Goal: Task Accomplishment & Management: Manage account settings

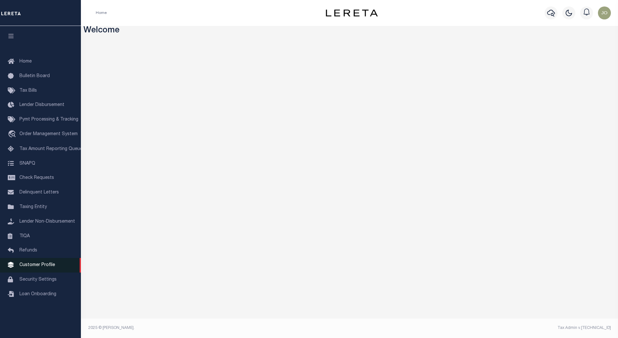
click at [44, 267] on span "Customer Profile" at bounding box center [37, 264] width 36 height 5
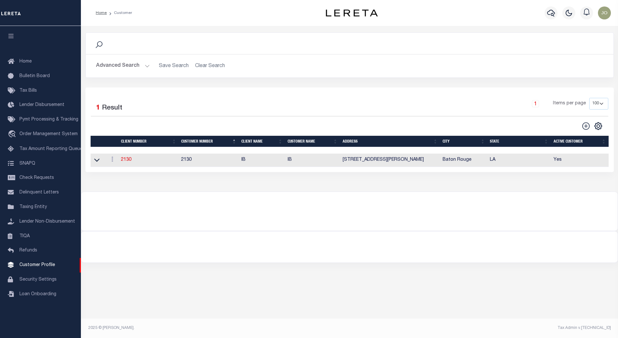
click at [146, 65] on button "Advanced Search" at bounding box center [123, 66] width 54 height 13
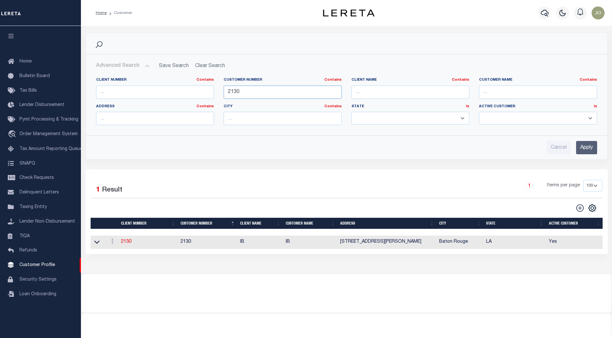
click at [236, 92] on input "2130" at bounding box center [283, 91] width 118 height 13
type input "2241"
click at [583, 149] on input "Apply" at bounding box center [586, 147] width 21 height 13
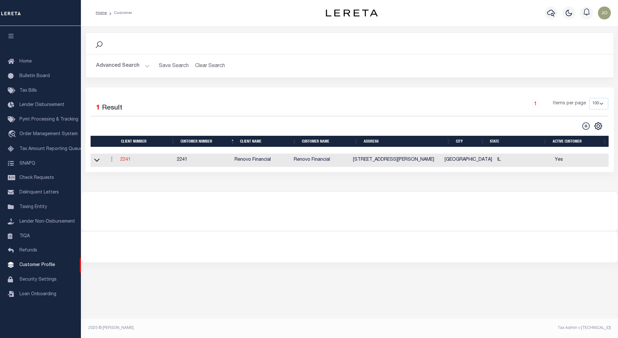
click at [128, 161] on link "2241" at bounding box center [125, 159] width 10 height 5
select select
type input "Renovo Financial"
type input "2241"
type input "Renovo Financial"
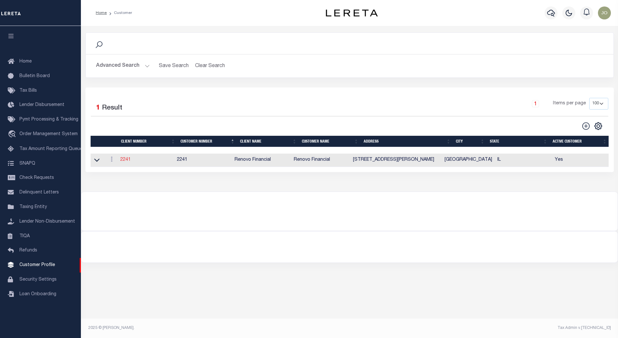
type input "Steven"
type input "Klemp"
select select "Mixed Portfolio"
type input "Tiffany Stringfellow"
type input "Barbara Kendrick"
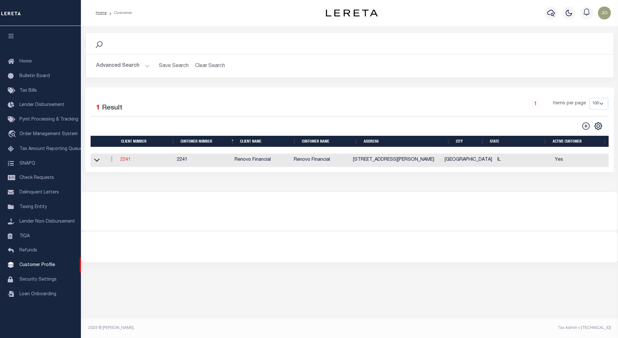
type input "Debbie Vecellio"
checkbox input "true"
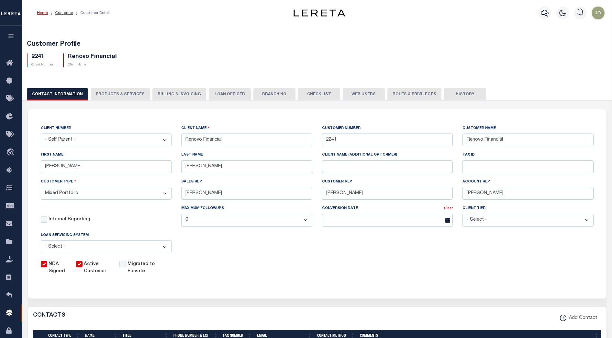
click at [153, 95] on button "Billing & Invoicing" at bounding box center [179, 94] width 54 height 12
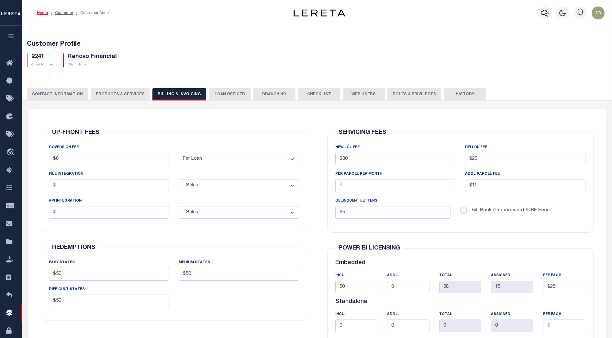
click at [122, 95] on button "PRODUCTS & SERVICES" at bounding box center [120, 94] width 59 height 12
select select "STX"
radio input "true"
checkbox input "true"
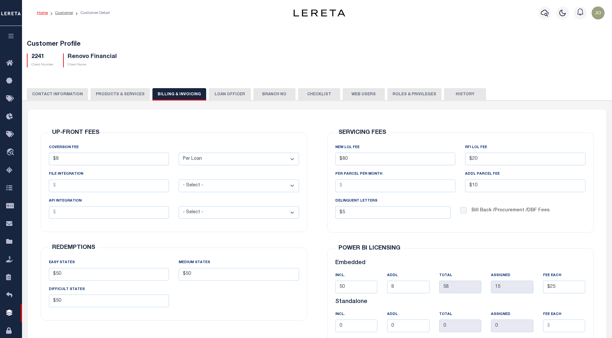
checkbox input "true"
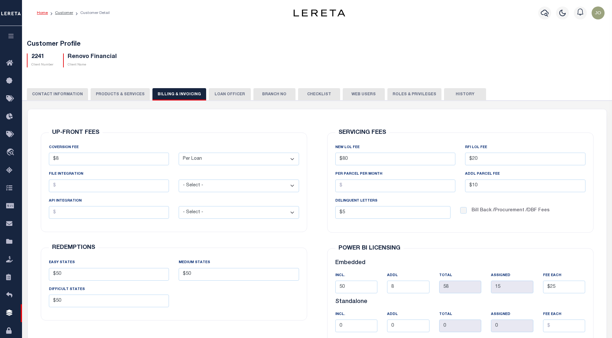
checkbox input "true"
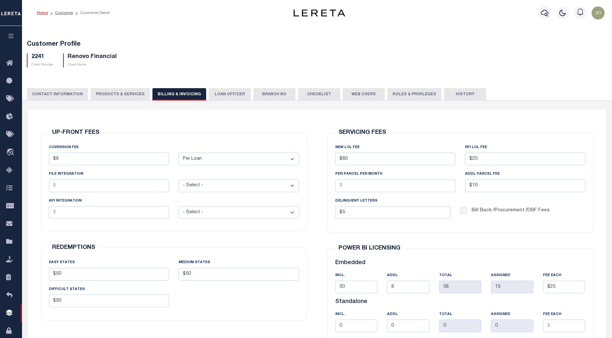
checkbox input "true"
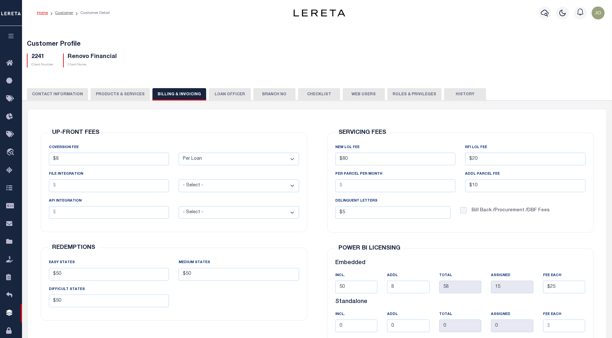
checkbox input "true"
type textarea "$1.10 monthly tracking fee per parcel per month for Refi Parcel in excess of 5 …"
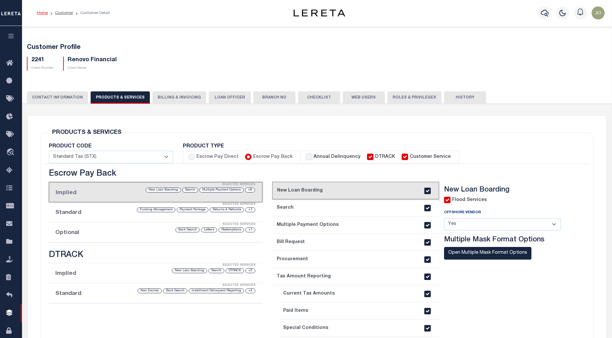
click at [170, 234] on li "Optional Selected Services +1 Redemptions Letters Back Search" at bounding box center [156, 232] width 214 height 20
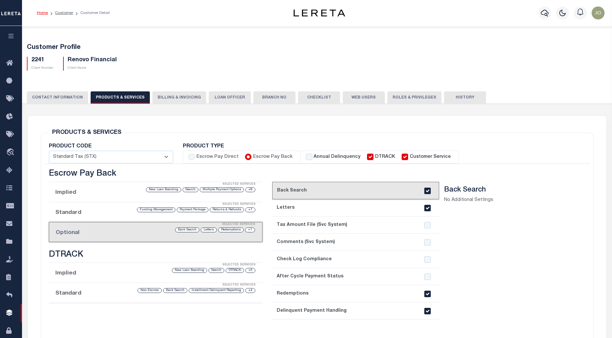
click at [456, 308] on section "Back Search No Additional Settings" at bounding box center [507, 288] width 127 height 206
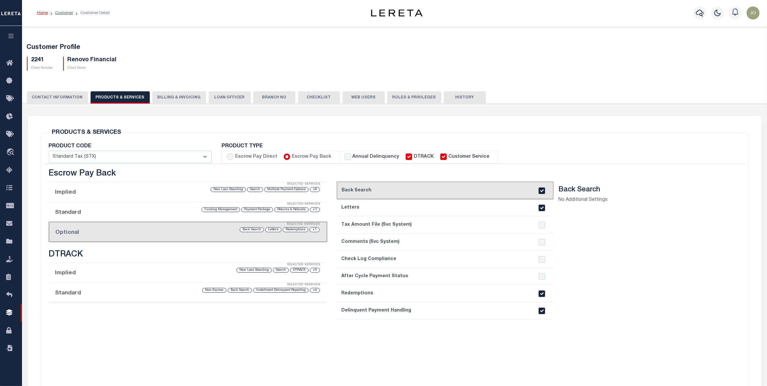
click at [12, 39] on icon "button" at bounding box center [10, 36] width 7 height 6
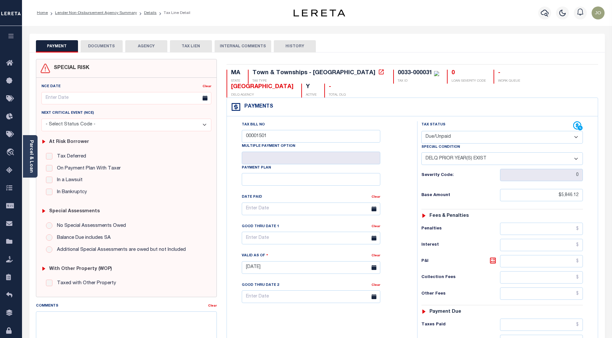
select select "DUE"
select select "18"
click at [344, 40] on div "PAYMENT DOCUMENTS AGENCY DELINQUENT PAYEE TAX LIEN HISTORY" at bounding box center [317, 46] width 562 height 12
click at [430, 57] on div "SPECIAL RISK NCE Date Clear" at bounding box center [316, 266] width 575 height 429
click at [325, 101] on div "Payments Warning! Search Status is not "Completed", amounts can not be keyed." at bounding box center [412, 107] width 371 height 18
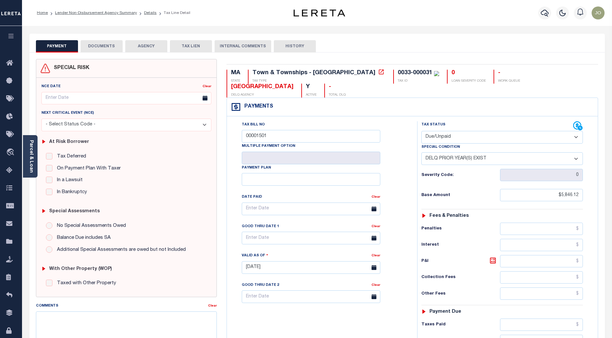
click at [408, 139] on div "Tax Bill No 00001501 Multiple Payment Option Payment Plan" at bounding box center [320, 264] width 184 height 286
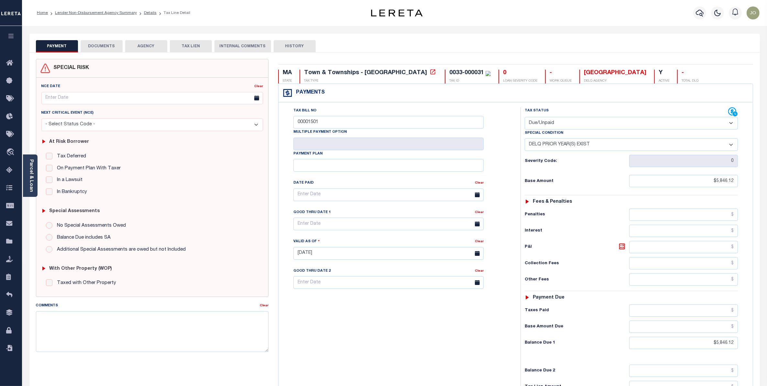
click at [288, 23] on div "Home Lender Non-Disbursement Agency Summary Details Tax Line Detail Profile" at bounding box center [394, 13] width 745 height 26
click at [495, 136] on div "Tax Bill No 00001501 Multiple Payment Option Payment Plan Clear Clear Valid as …" at bounding box center [398, 198] width 226 height 182
click at [194, 47] on button "TAX LIEN" at bounding box center [191, 46] width 42 height 12
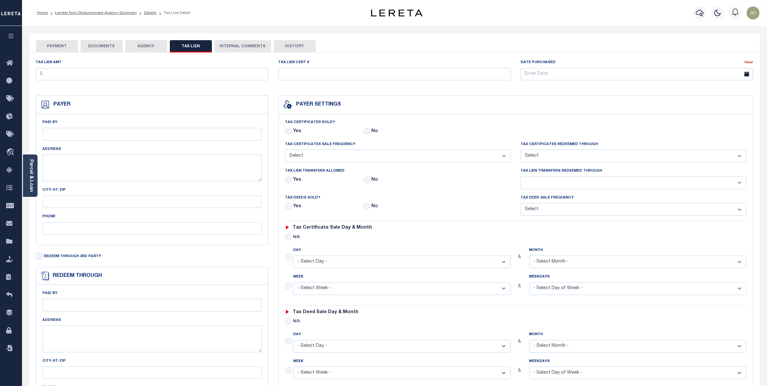
checkbox input "false"
radio input "true"
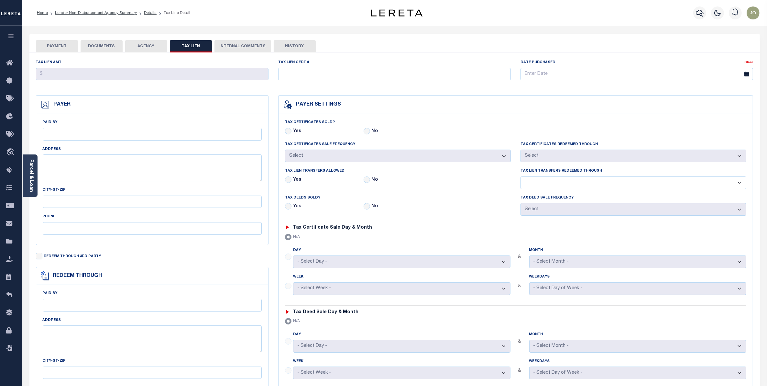
click at [147, 44] on button "AGENCY" at bounding box center [146, 46] width 42 height 12
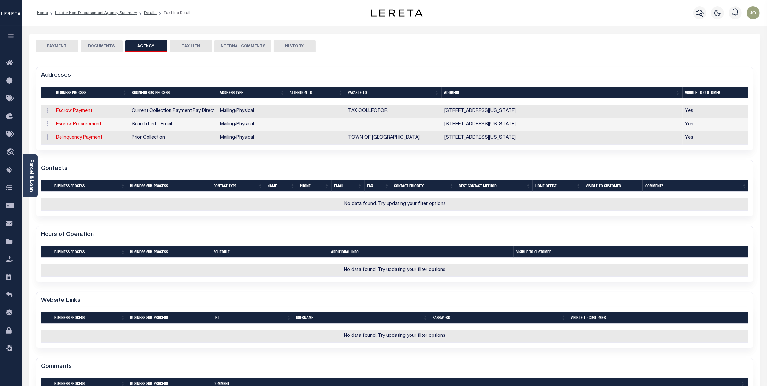
click at [109, 46] on button "DOCUMENTS" at bounding box center [102, 46] width 42 height 12
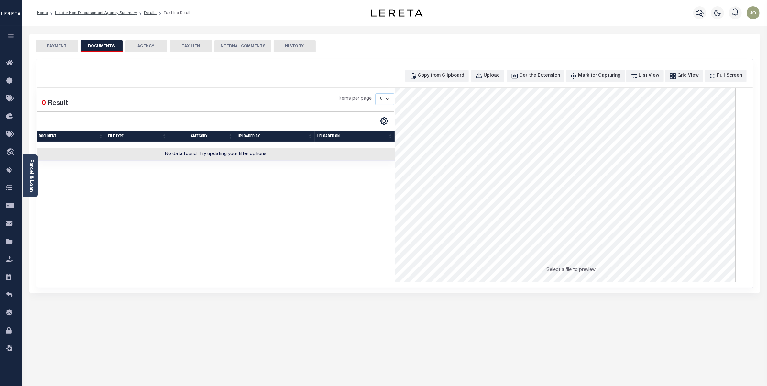
click at [70, 46] on button "PAYMENT" at bounding box center [57, 46] width 42 height 12
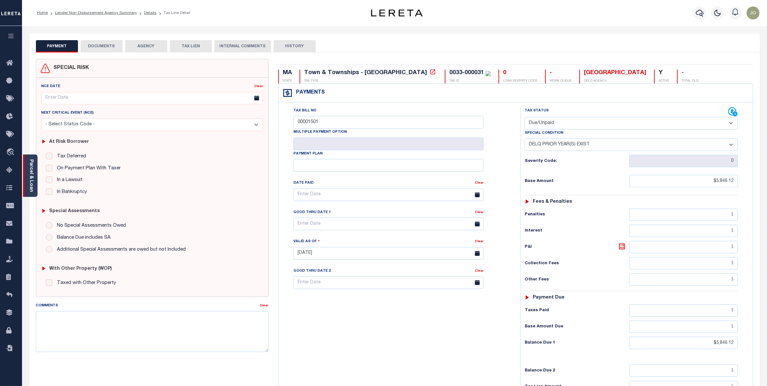
click at [28, 179] on div "Parcel & Loan" at bounding box center [30, 175] width 15 height 42
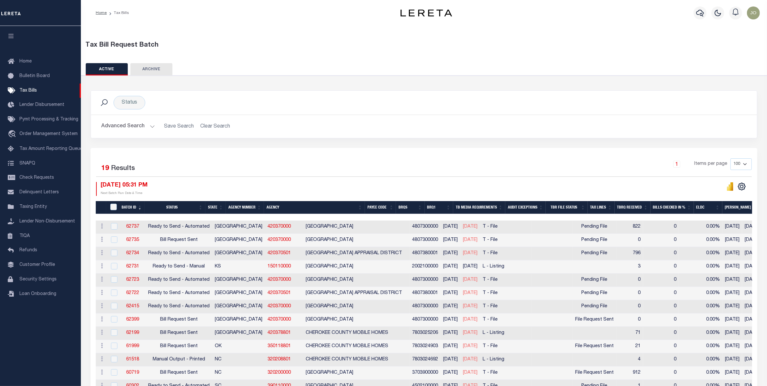
click at [379, 182] on div "09/09/2025 05:31 PM Next Batch Run Date & Time" at bounding box center [260, 189] width 328 height 14
click at [46, 151] on span "Tax Amount Reporting Queue" at bounding box center [50, 149] width 63 height 5
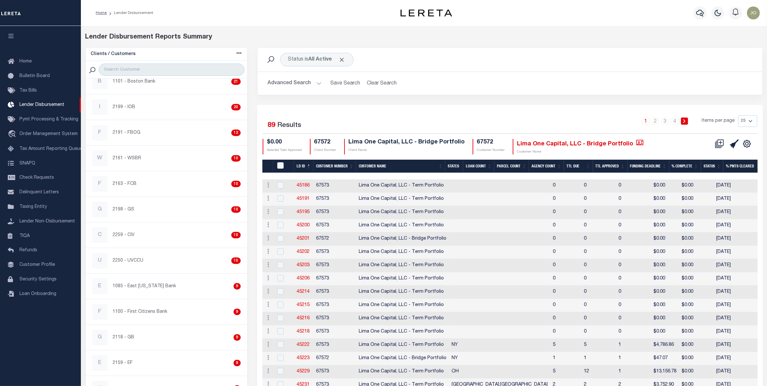
scroll to position [364, 0]
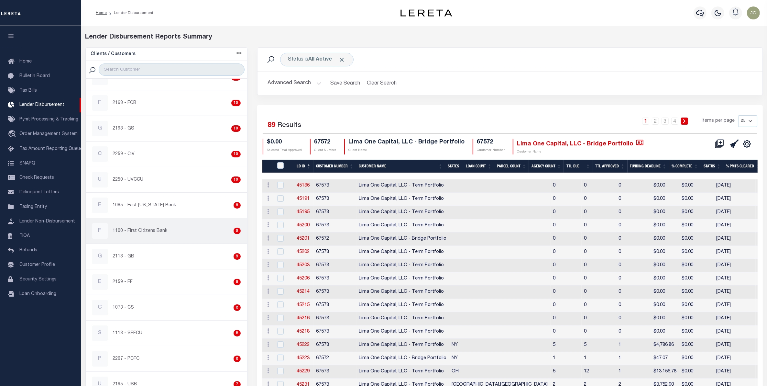
click at [167, 234] on div "F 1100 - First Citizens Bank 9" at bounding box center [166, 231] width 149 height 16
checkbox input "true"
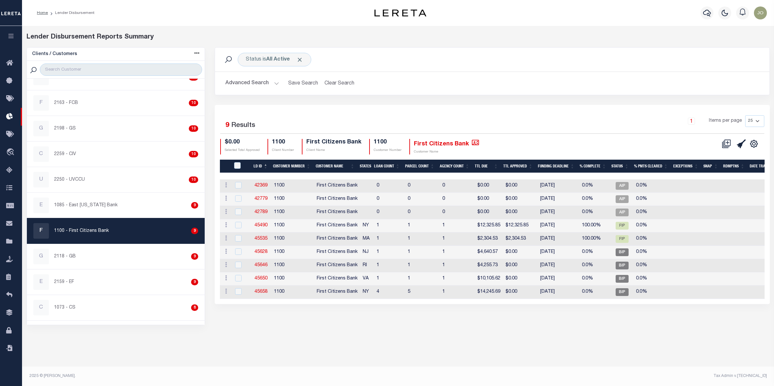
click at [550, 317] on div "Status is All Active Search Advanced Search Save Search Clear Search Equals 9" at bounding box center [492, 186] width 564 height 278
click at [330, 320] on div "Status is All Active Search Advanced Search Save Search Clear Search Equals 9" at bounding box center [492, 186] width 564 height 278
click at [348, 333] on div "Lender Disbursement Reports Summary Clients / Customers Customers asc Customers…" at bounding box center [398, 189] width 752 height 326
click at [299, 320] on div "Status is All Active Search Advanced Search Save Search Clear Search Equals 9" at bounding box center [492, 186] width 564 height 278
click at [271, 82] on button "Advanced Search" at bounding box center [252, 83] width 54 height 13
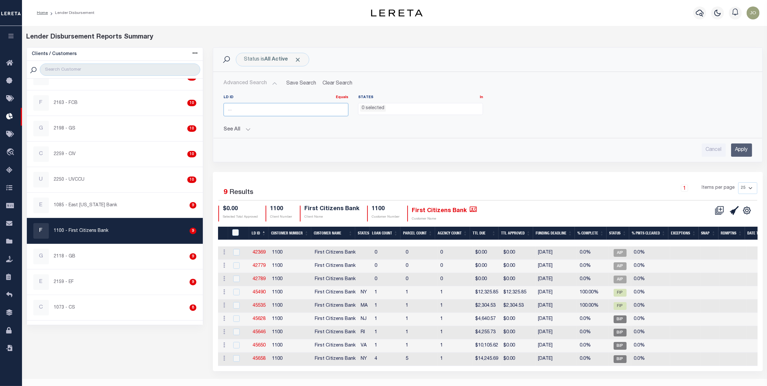
click at [298, 106] on input "number" at bounding box center [286, 109] width 125 height 13
click at [248, 129] on button "See All" at bounding box center [488, 130] width 529 height 6
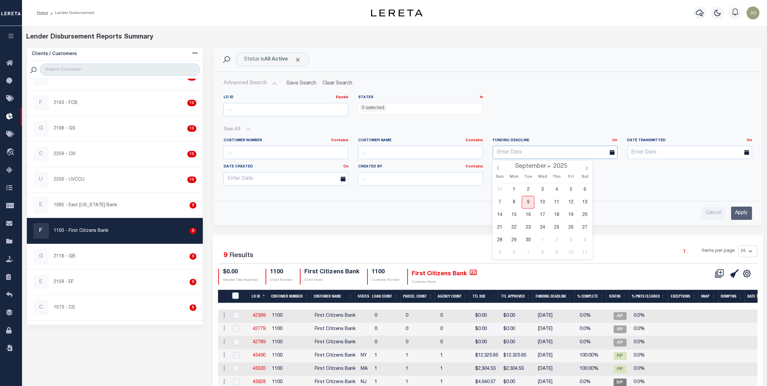
click at [574, 150] on input "text" at bounding box center [555, 152] width 125 height 13
click at [530, 203] on span "9" at bounding box center [528, 202] width 13 height 13
click at [578, 155] on input "09-09-2025" at bounding box center [555, 152] width 125 height 13
click at [518, 215] on span "15" at bounding box center [514, 214] width 13 height 13
type input "09-15-2025"
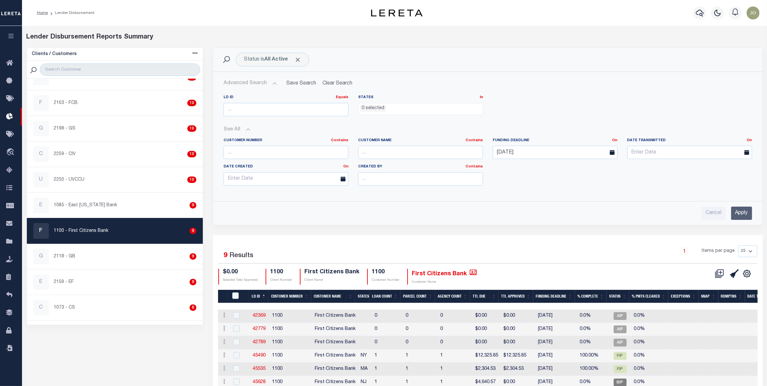
click at [741, 216] on input "Apply" at bounding box center [741, 212] width 21 height 13
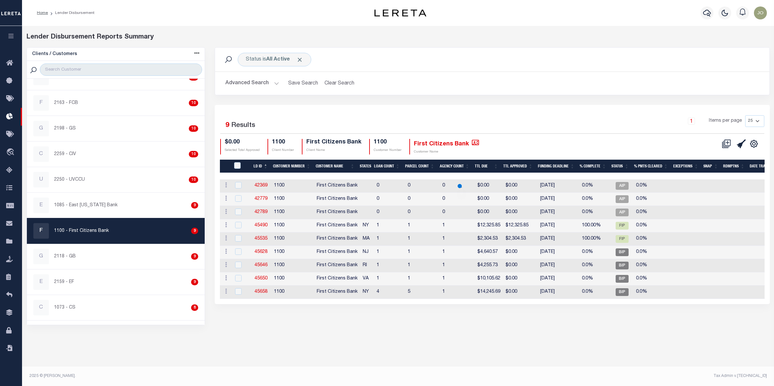
click at [272, 82] on button "Advanced Search" at bounding box center [252, 83] width 54 height 13
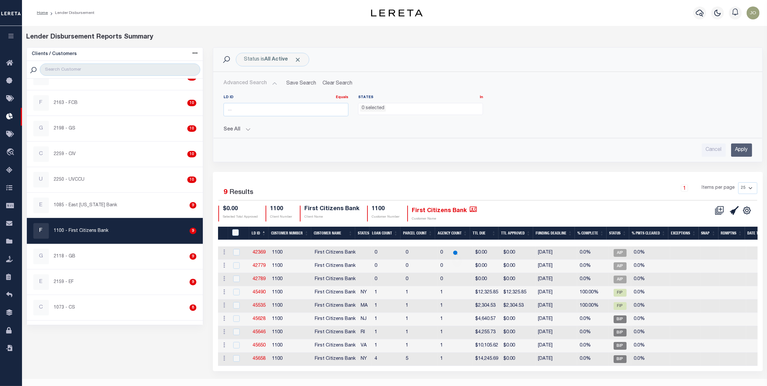
click at [246, 128] on button "See All" at bounding box center [488, 130] width 529 height 6
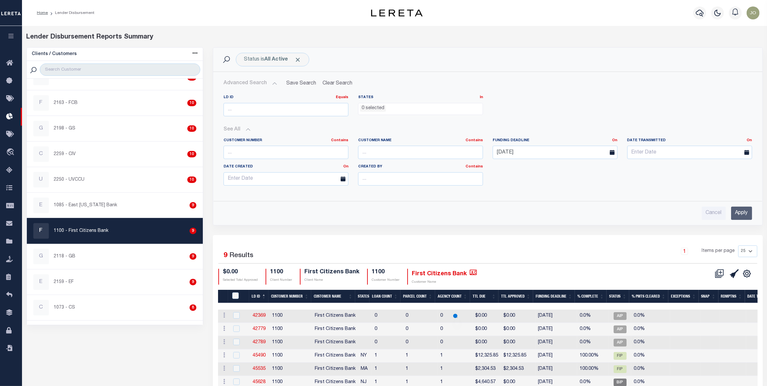
click at [373, 108] on li "0 selected" at bounding box center [373, 108] width 26 height 7
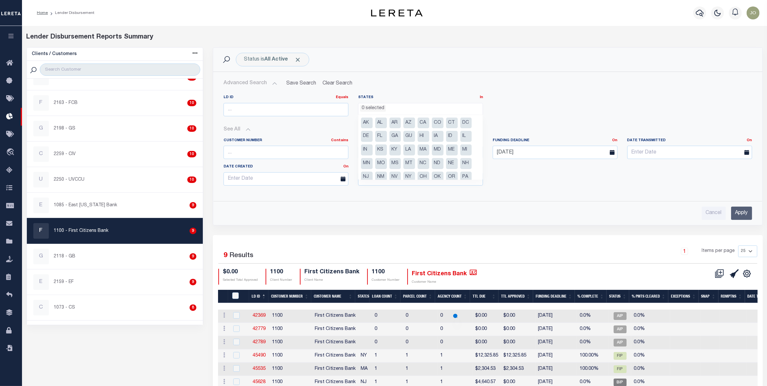
click at [373, 108] on li "0 selected" at bounding box center [373, 108] width 26 height 7
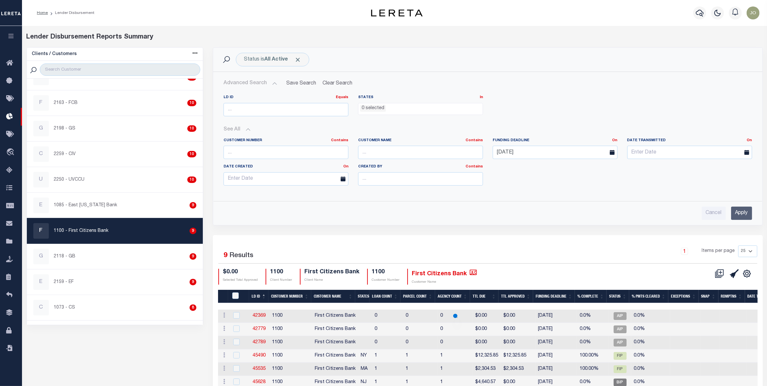
click at [501, 102] on div "LD ID Equals Equals Is Not Equal To Is Greater Than Is Less Than States In In A…" at bounding box center [488, 108] width 539 height 27
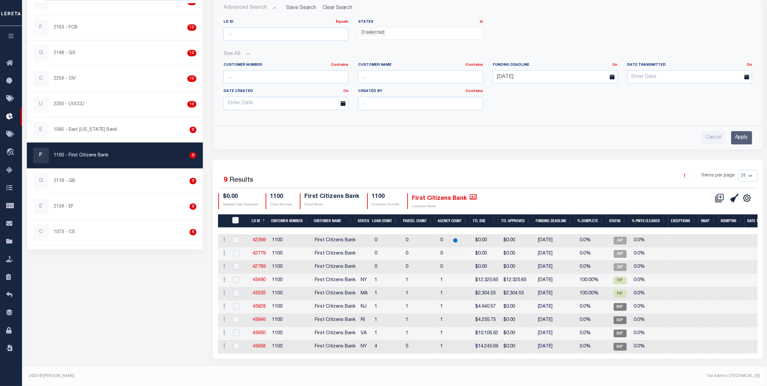
click at [526, 196] on div "$0.00 Selected Total Approved 1100 Client Number First Citizens Bank Client Nam…" at bounding box center [442, 201] width 449 height 16
click at [527, 196] on div "$0.00 Selected Total Approved 1100 Client Number First Citizens Bank Client Nam…" at bounding box center [442, 201] width 449 height 16
click at [174, 294] on div "Clients / Customers Customers asc Customers desc Client asc Client desc Active …" at bounding box center [115, 165] width 187 height 387
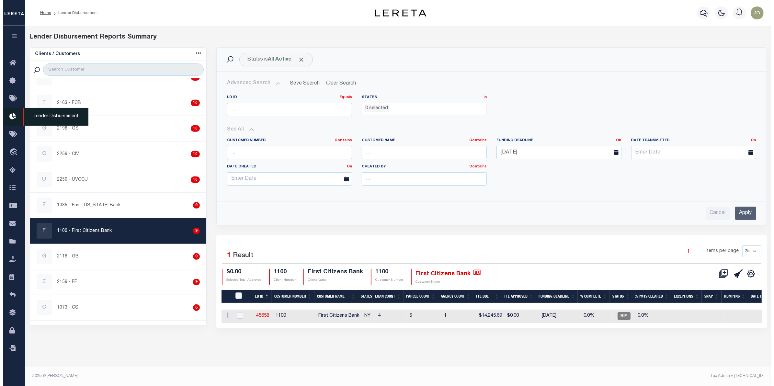
scroll to position [0, 0]
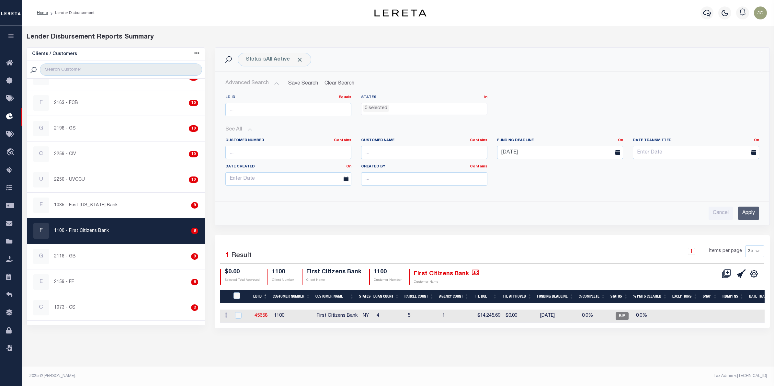
click at [389, 217] on div "Cancel Apply" at bounding box center [491, 212] width 533 height 13
click at [354, 203] on div "Cancel Apply" at bounding box center [492, 210] width 544 height 18
click at [353, 225] on div "Status is All Active Search Advanced Search Save Search Clear Search LDBatchesG…" at bounding box center [492, 136] width 555 height 178
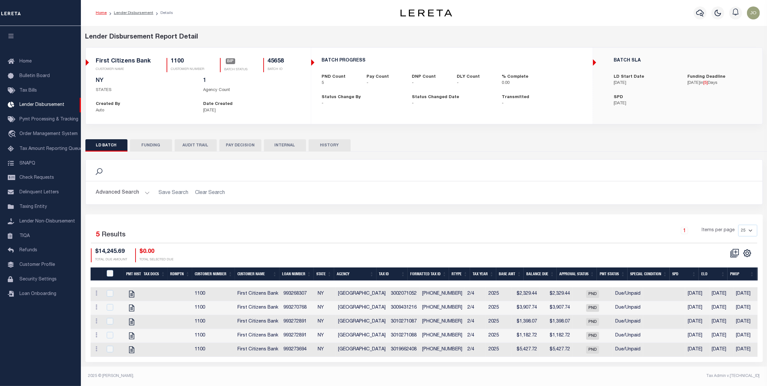
click at [368, 193] on h2 "Advanced Search Save Search Clear Search" at bounding box center [424, 192] width 667 height 13
click at [326, 204] on div "Advanced Search Save Search Clear Search Customer Number Contains Contains Is C…" at bounding box center [424, 192] width 677 height 23
click at [167, 149] on button "FUNDING" at bounding box center [151, 145] width 42 height 12
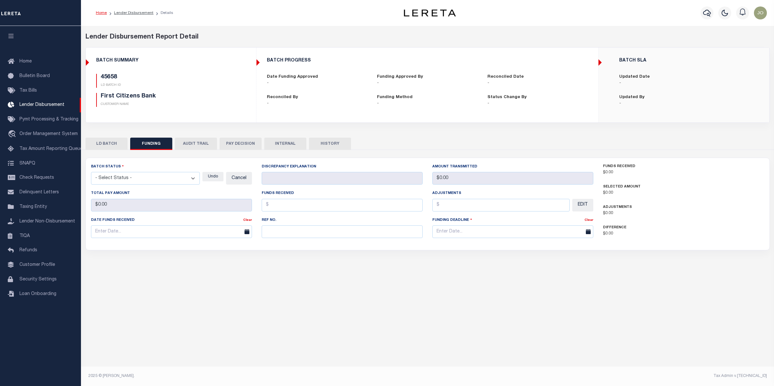
type input "$0"
type input "[DATE]"
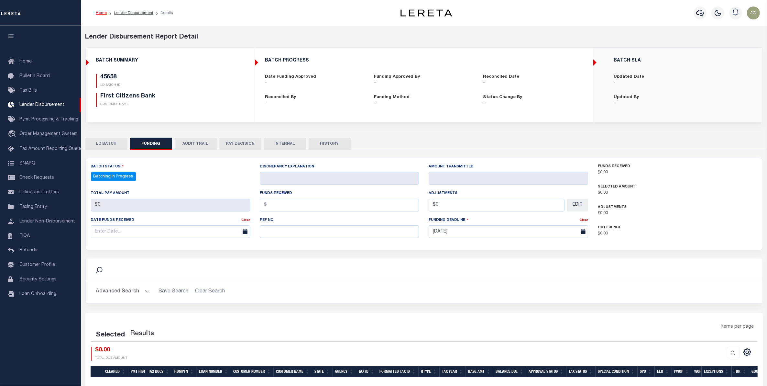
select select "100"
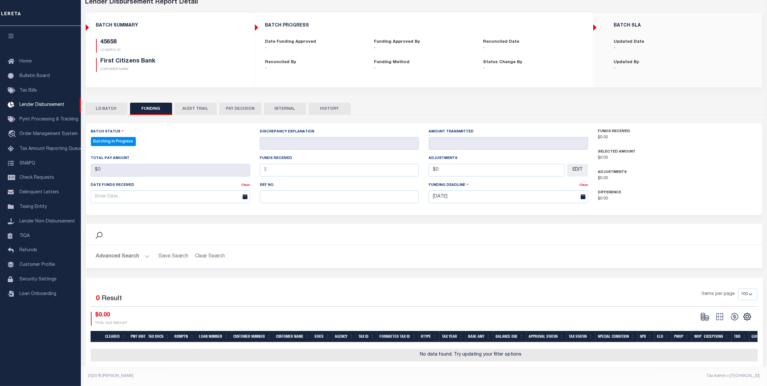
click at [323, 103] on button "HISTORY" at bounding box center [330, 109] width 42 height 12
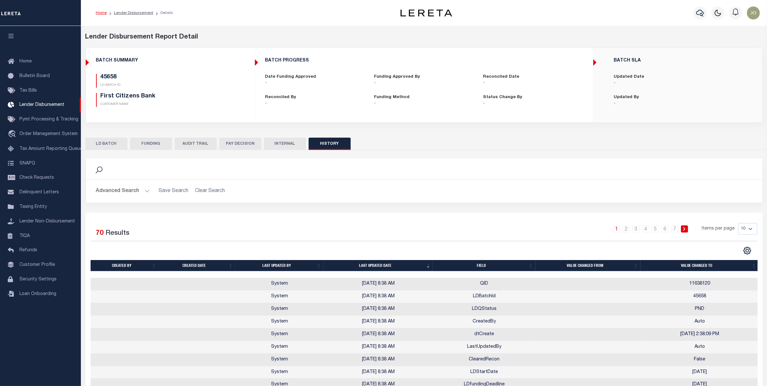
scroll to position [48, 0]
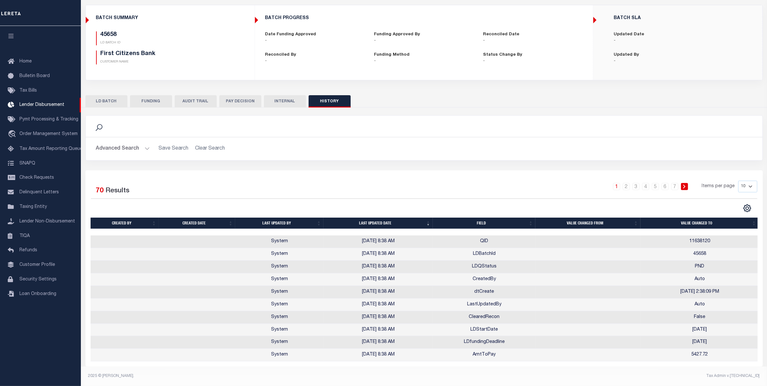
click at [102, 95] on button "LD BATCH" at bounding box center [106, 101] width 42 height 12
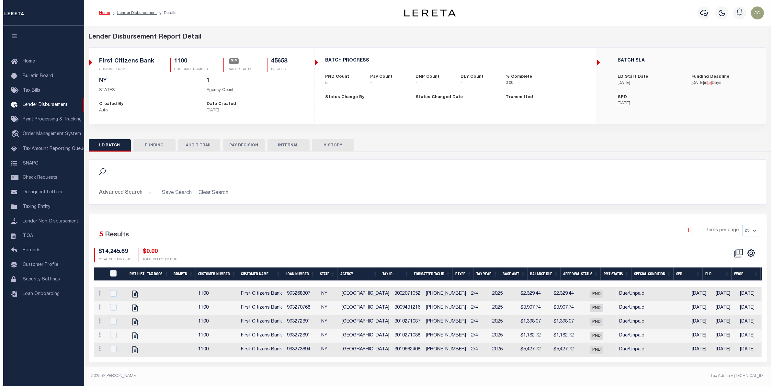
scroll to position [0, 0]
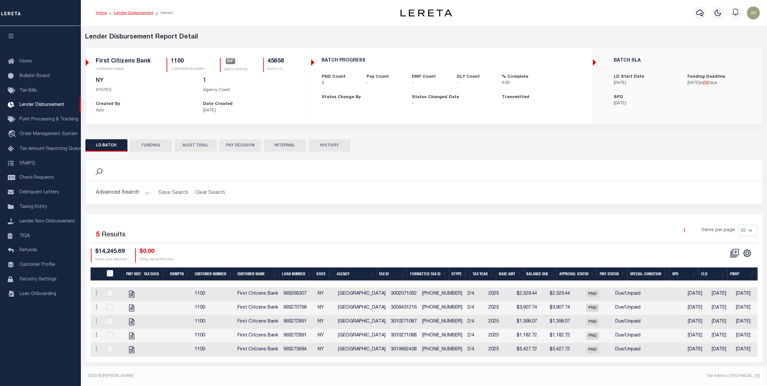
click at [139, 12] on link "Lender Disbursement" at bounding box center [133, 13] width 39 height 4
checkbox input "true"
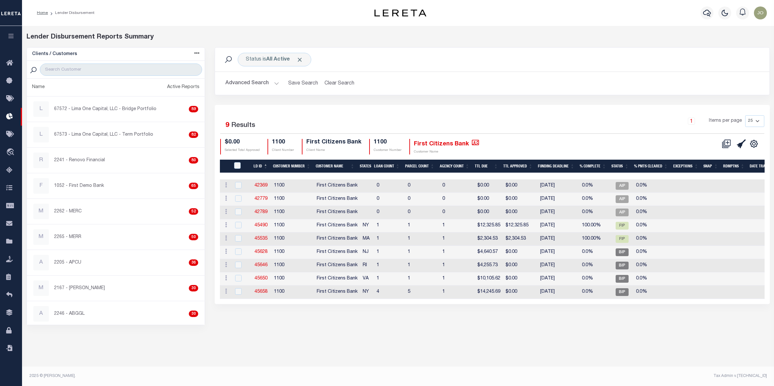
click at [375, 315] on div "Status is All Active Search Advanced Search Save Search Clear Search Equals 9" at bounding box center [492, 186] width 564 height 278
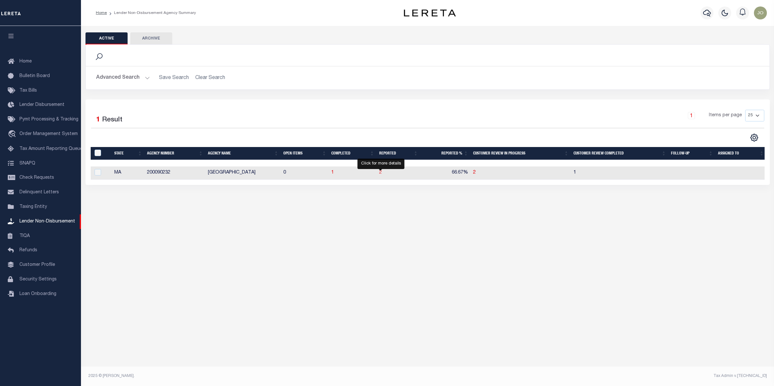
click at [379, 175] on span "2" at bounding box center [380, 172] width 3 height 5
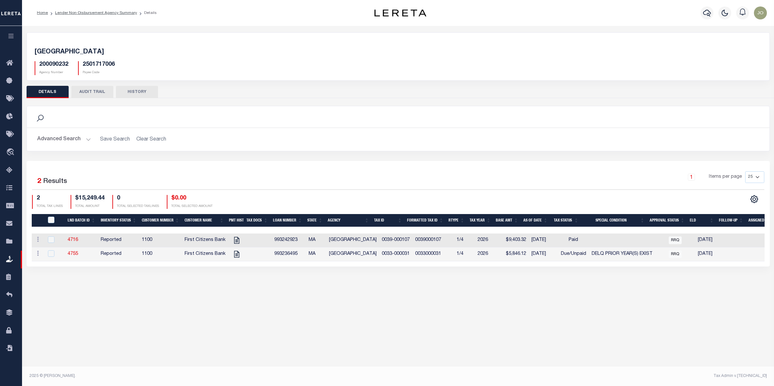
click at [388, 293] on div "Active Archive Search Advanced Search Save Search Clear Search In In AK AL AR AZ" at bounding box center [398, 199] width 752 height 347
click at [289, 298] on div "Active Archive Search Advanced Search Save Search Clear Search In In AK AL AR AZ" at bounding box center [398, 199] width 752 height 347
click at [282, 293] on div "Active Archive Search Advanced Search Save Search Clear Search In In AK AL AR AZ" at bounding box center [398, 199] width 752 height 347
click at [262, 163] on div "Selected 2 Results 1 Items per page 25 50 100 200 2 $15,249.44 0" at bounding box center [398, 214] width 743 height 106
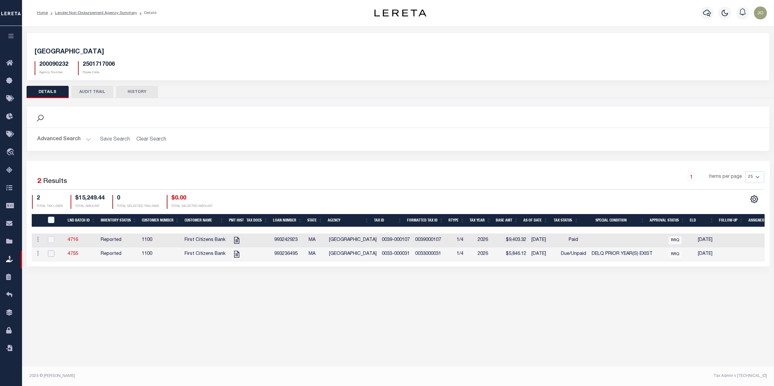
click at [49, 255] on input "checkbox" at bounding box center [51, 253] width 6 height 6
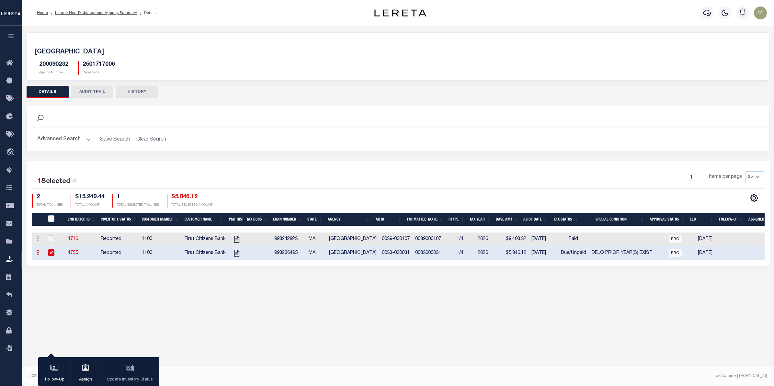
click at [133, 368] on div "Follow-Up Assign Update Inventory Status" at bounding box center [98, 371] width 121 height 29
click at [470, 285] on div "LEXINGTON TOWN 200090232 Agency Number 2501717006 Payee Code Search Is 1" at bounding box center [398, 155] width 752 height 259
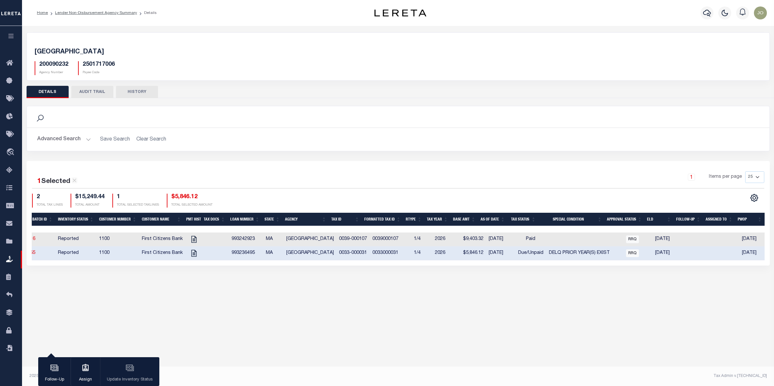
click at [572, 283] on div "LEXINGTON TOWN 200090232 Agency Number 2501717006 Payee Code Search Is 1" at bounding box center [398, 155] width 752 height 259
click at [458, 255] on td "$5,846.12" at bounding box center [472, 253] width 28 height 14
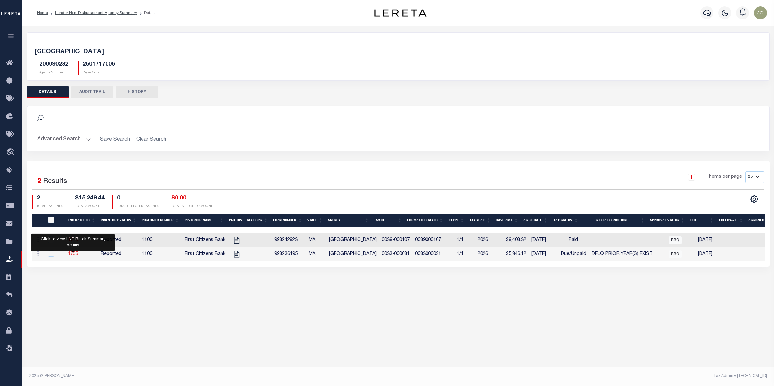
click at [70, 254] on link "4755" at bounding box center [73, 253] width 10 height 5
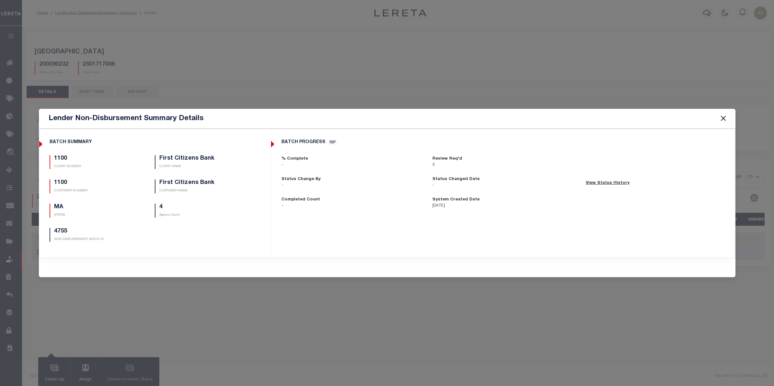
click at [272, 143] on div "BATCH PROGRESS RIP % Complete - Review Req'd 5 Status Change By -" at bounding box center [502, 174] width 463 height 90
click at [316, 229] on div "BATCH PROGRESS RIP % Complete - 5 -" at bounding box center [503, 193] width 464 height 128
click at [612, 184] on button "View Status History" at bounding box center [607, 183] width 49 height 9
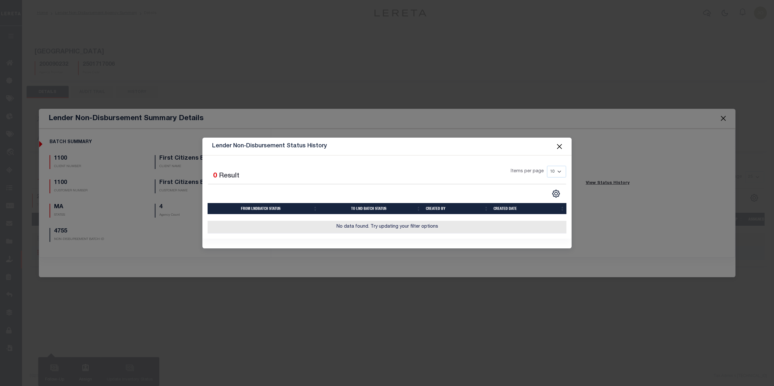
click at [562, 142] on button "Close" at bounding box center [559, 146] width 8 height 8
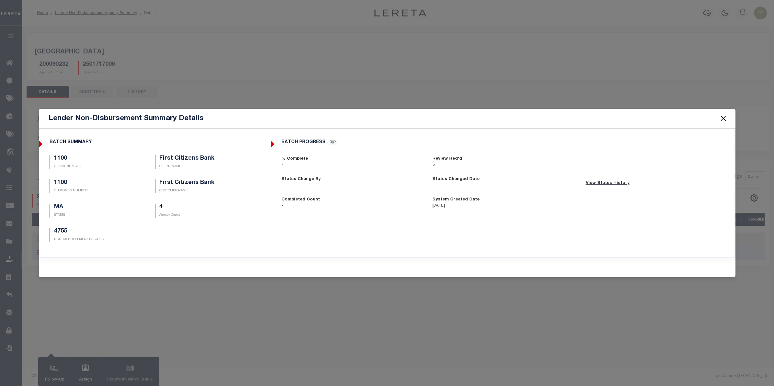
click at [724, 119] on button "Close" at bounding box center [722, 118] width 8 height 8
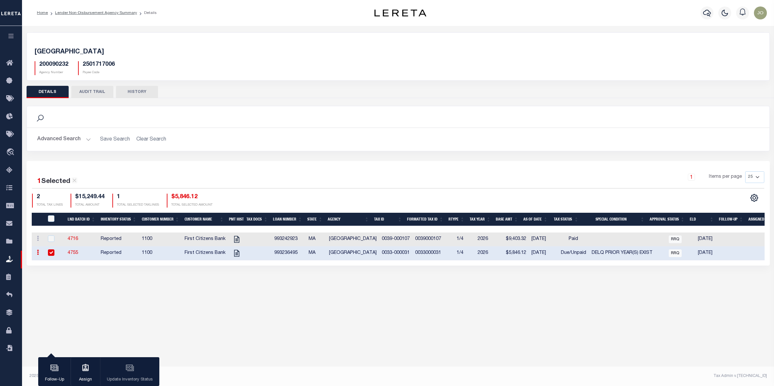
click at [198, 285] on div "LEXINGTON TOWN 200090232 Agency Number 2501717006 Payee Code Search Is 1" at bounding box center [398, 155] width 752 height 259
click at [396, 179] on div "1 Items per page 25 50 100 200" at bounding box center [490, 179] width 546 height 17
click at [430, 179] on div "1 Items per page 25 50 100 200" at bounding box center [490, 179] width 546 height 17
click at [287, 253] on td "993236495" at bounding box center [289, 253] width 34 height 14
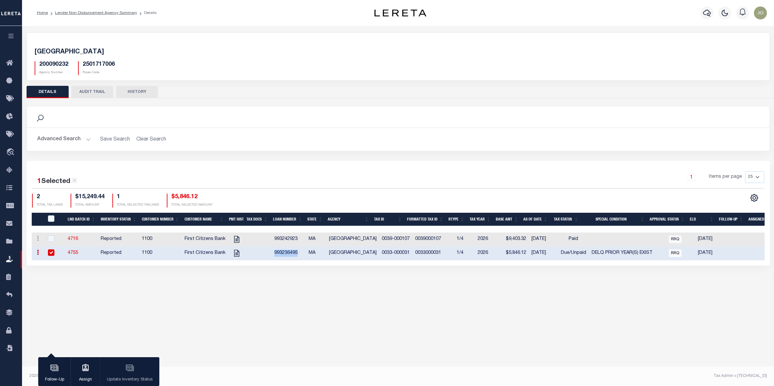
checkbox input "true"
copy td "993236495"
click at [326, 277] on div "LEXINGTON TOWN 200090232 Agency Number 2501717006 Payee Code Search Is 1" at bounding box center [398, 155] width 752 height 259
click at [273, 188] on div "1 Selected 2 Results 1 Items per page 25 50 100 200" at bounding box center [398, 179] width 732 height 17
click at [73, 141] on button "Advanced Search" at bounding box center [64, 139] width 54 height 13
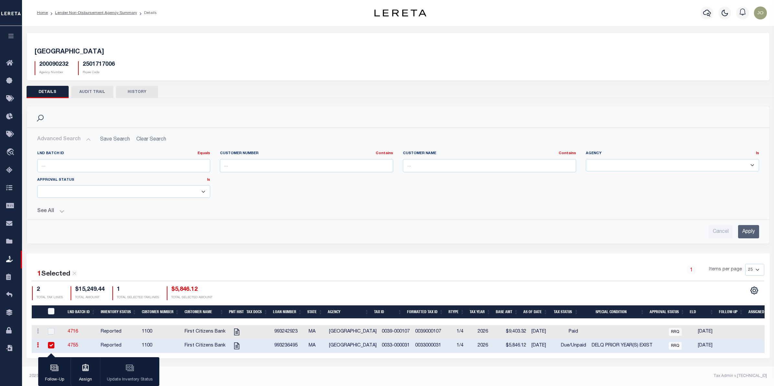
click at [53, 209] on button "See All" at bounding box center [397, 211] width 721 height 6
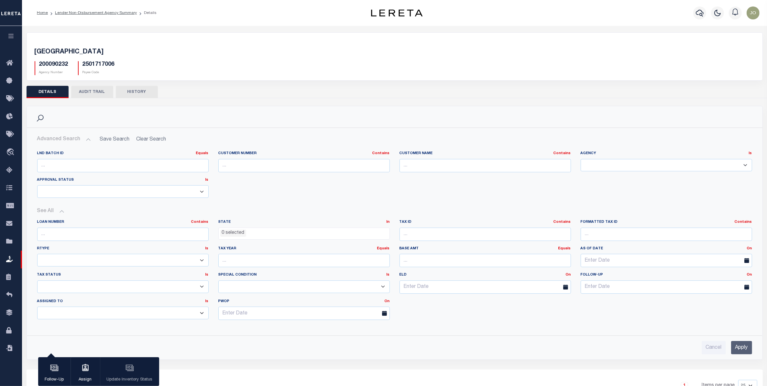
scroll to position [40, 0]
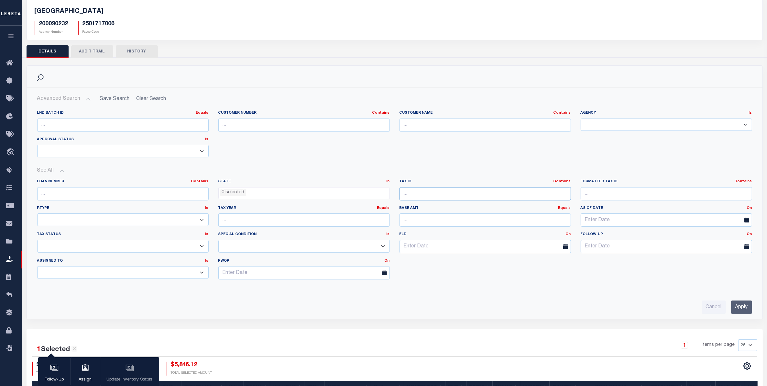
click at [509, 192] on input "text" at bounding box center [486, 193] width 172 height 13
click at [451, 279] on div "Loan Number Contains Contains Is State In In AK AL AR AZ CA CO CT DC DE FL GA GU" at bounding box center [394, 232] width 725 height 106
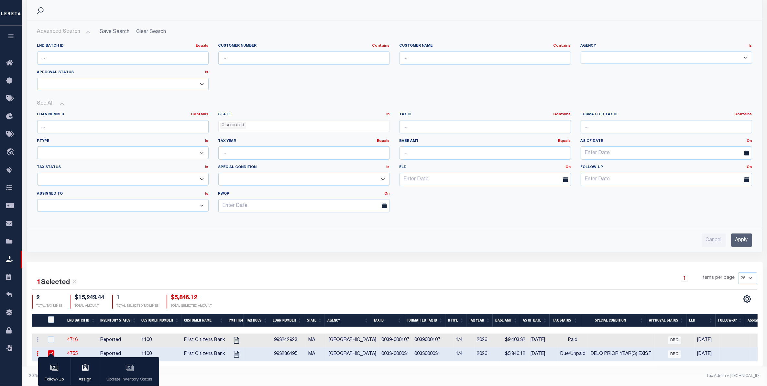
click at [421, 350] on td "0033000031" at bounding box center [432, 354] width 41 height 14
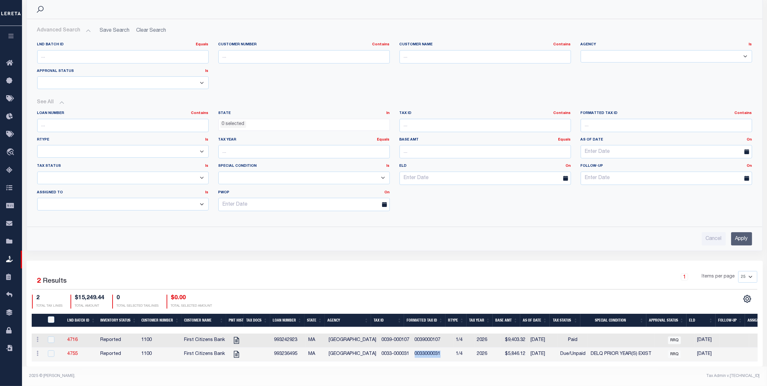
click at [421, 350] on td "0033000031" at bounding box center [432, 354] width 41 height 14
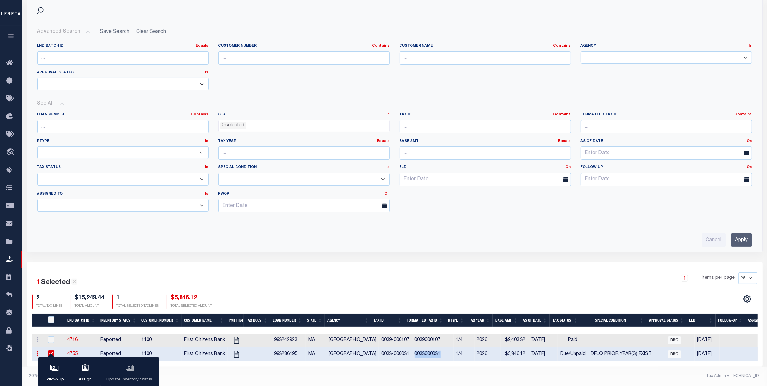
copy td "0033000031"
click at [402, 272] on div "1 Items per page 25 50 100 200" at bounding box center [487, 280] width 542 height 17
click at [348, 287] on div "1 Selected 2 Results 1 Items per page 25 50 100 200 2 TOTAL TAX LINES $15,249.4…" at bounding box center [395, 290] width 736 height 36
click at [282, 274] on div "1 Items per page 25 50 100 200" at bounding box center [487, 280] width 542 height 17
click at [51, 350] on input "checkbox" at bounding box center [51, 353] width 6 height 6
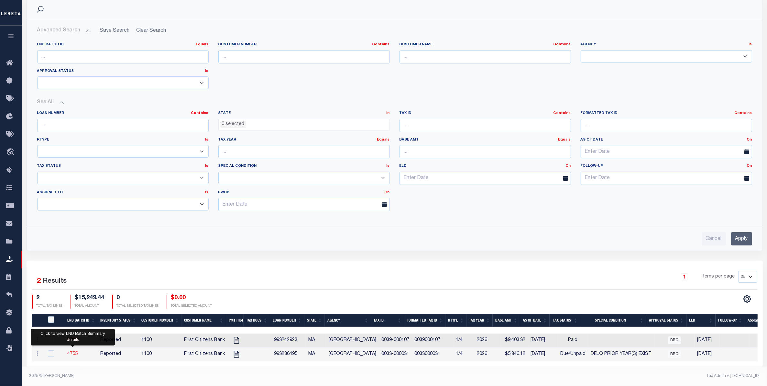
click at [75, 352] on link "4755" at bounding box center [73, 353] width 10 height 5
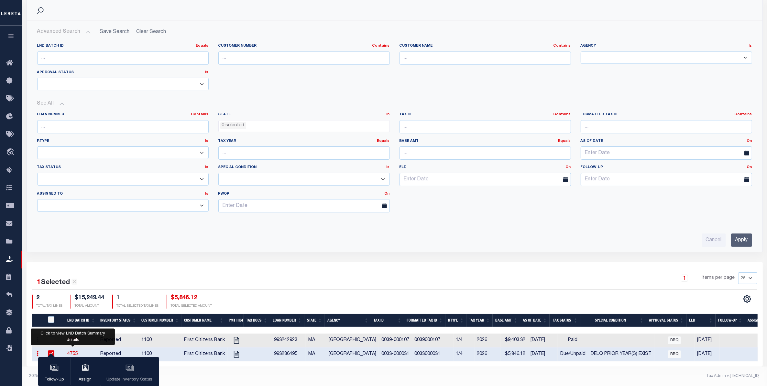
click at [73, 351] on link "4755" at bounding box center [73, 353] width 10 height 5
checkbox input "false"
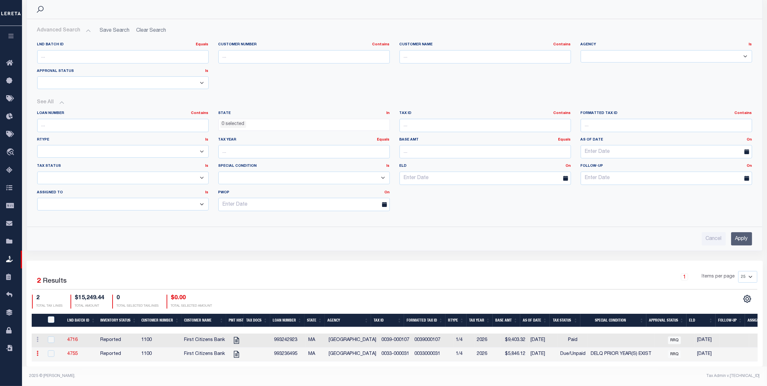
click at [38, 351] on icon at bounding box center [38, 353] width 2 height 5
click at [390, 234] on div "Cancel Apply" at bounding box center [394, 238] width 715 height 13
click at [194, 251] on div "Search Advanced Search Save Search Clear Search Equals" at bounding box center [395, 128] width 746 height 263
click at [12, 38] on icon "button" at bounding box center [10, 36] width 7 height 6
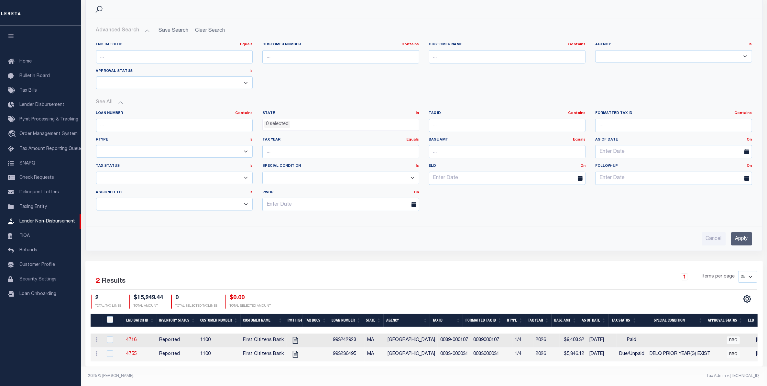
click at [345, 266] on div "1 Selected 2 Results 1 Items per page 25 50 100 200 2 $15,249.44 0" at bounding box center [424, 314] width 678 height 106
click at [60, 223] on span "Lender Non-Disbursement" at bounding box center [47, 221] width 56 height 5
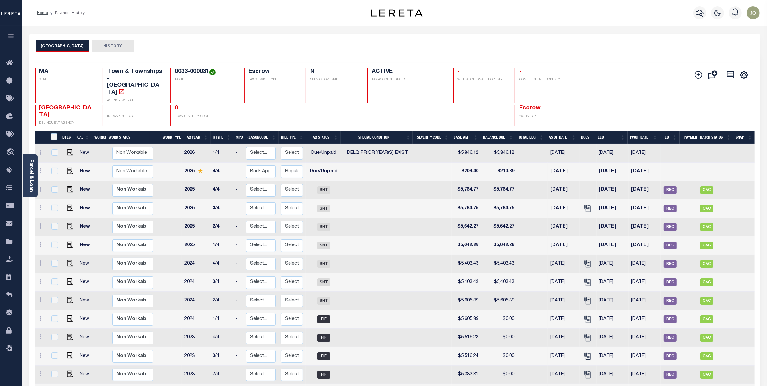
click at [525, 144] on td at bounding box center [532, 153] width 31 height 18
checkbox input "true"
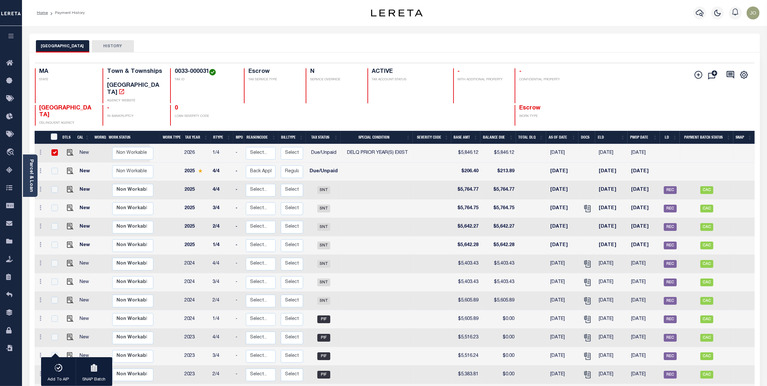
click at [427, 105] on div at bounding box center [407, 115] width 78 height 21
click at [397, 150] on span "DELQ PRIOR YEAR(S) EXIST" at bounding box center [377, 152] width 61 height 5
checkbox input "false"
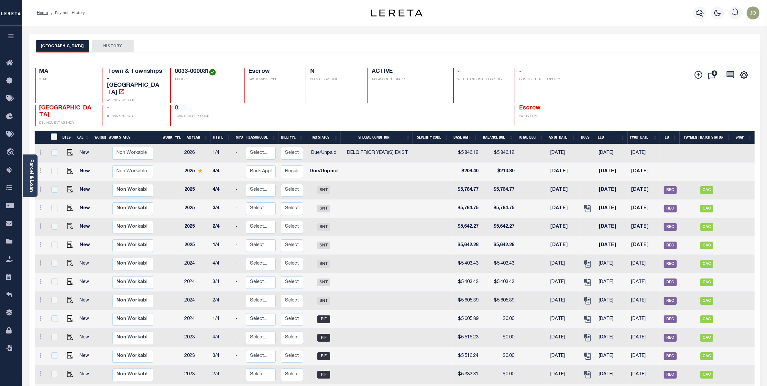
click at [162, 144] on td at bounding box center [171, 153] width 22 height 18
checkbox input "true"
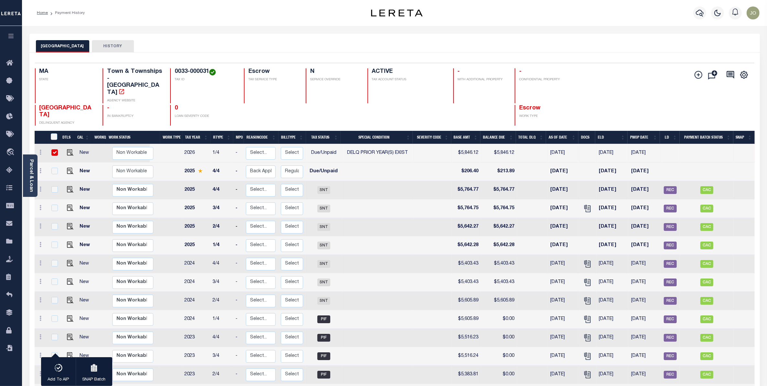
click at [400, 150] on span "DELQ PRIOR YEAR(S) EXIST" at bounding box center [377, 152] width 61 height 5
checkbox input "false"
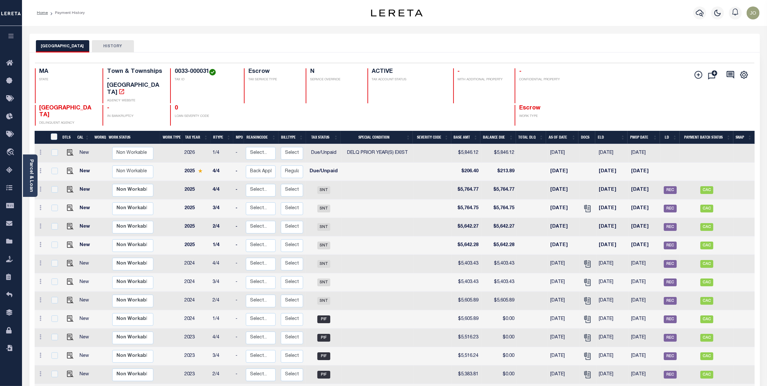
click at [332, 162] on td "Due/Unpaid" at bounding box center [324, 171] width 36 height 18
checkbox input "true"
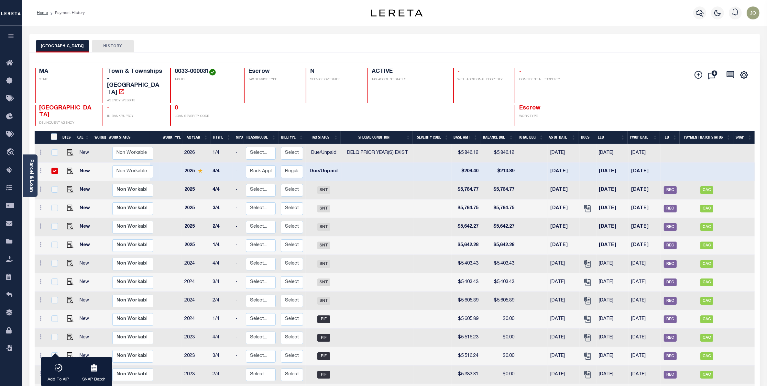
click at [214, 114] on p "LOAN SEVERITY CODE" at bounding box center [205, 116] width 61 height 5
click at [53, 168] on input "checkbox" at bounding box center [54, 171] width 6 height 6
checkbox input "false"
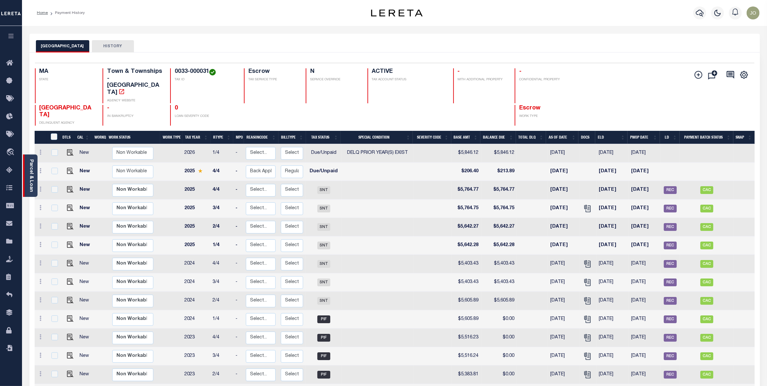
click at [33, 174] on link "Parcel & Loan" at bounding box center [31, 175] width 5 height 33
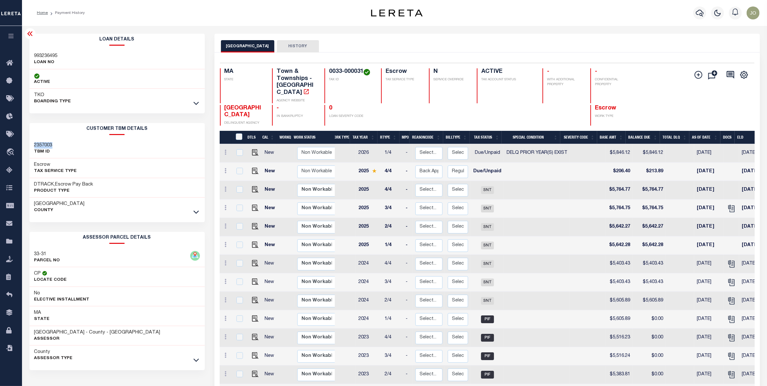
drag, startPoint x: 55, startPoint y: 145, endPoint x: 35, endPoint y: 143, distance: 20.5
click at [35, 143] on div "2357003 TBM ID" at bounding box center [116, 149] width 175 height 20
copy h3 "2357003"
click at [101, 162] on div "Escrow Tax Service Type" at bounding box center [116, 168] width 175 height 20
click at [191, 170] on div "Escrow Tax Service Type" at bounding box center [116, 168] width 175 height 20
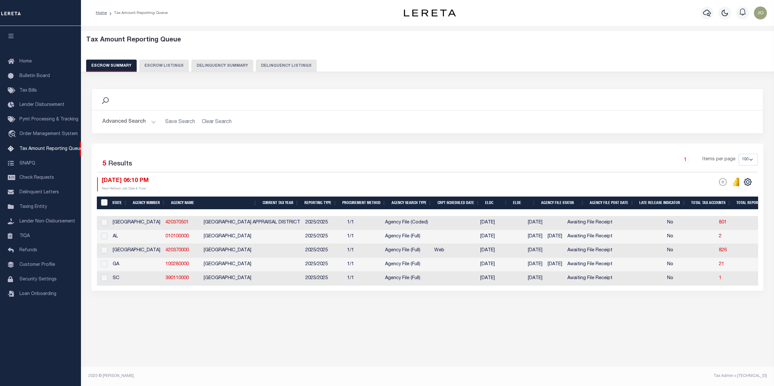
select select
select select "100"
click at [153, 119] on button "Advanced Search" at bounding box center [129, 122] width 54 height 13
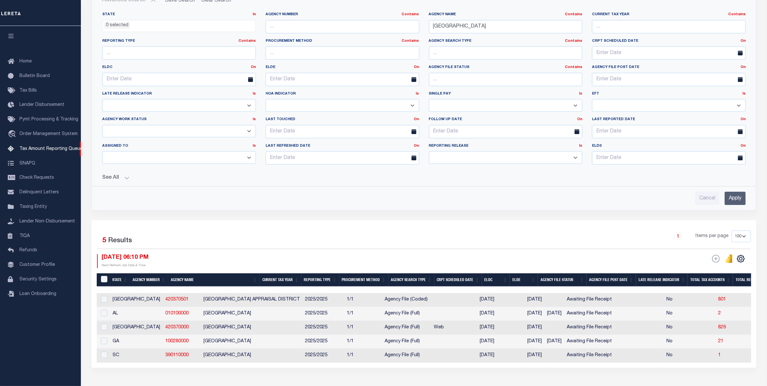
scroll to position [169, 0]
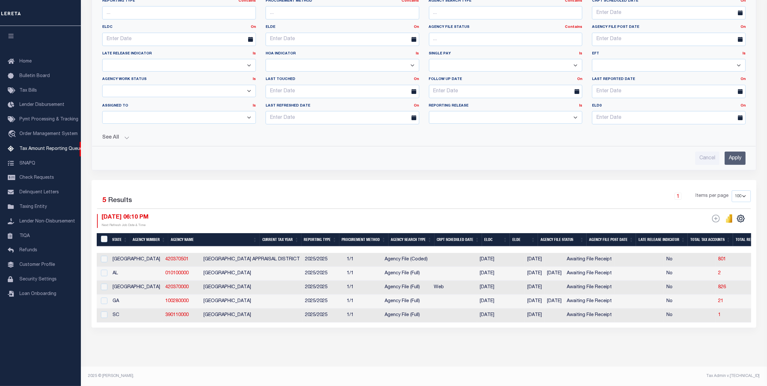
click at [469, 352] on div "Tax Amount Reporting Queue Escrow Summary Escrow Listings In" at bounding box center [424, 118] width 683 height 495
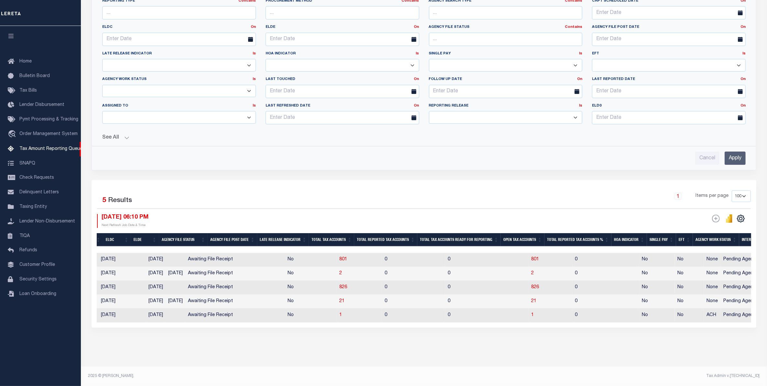
scroll to position [0, 372]
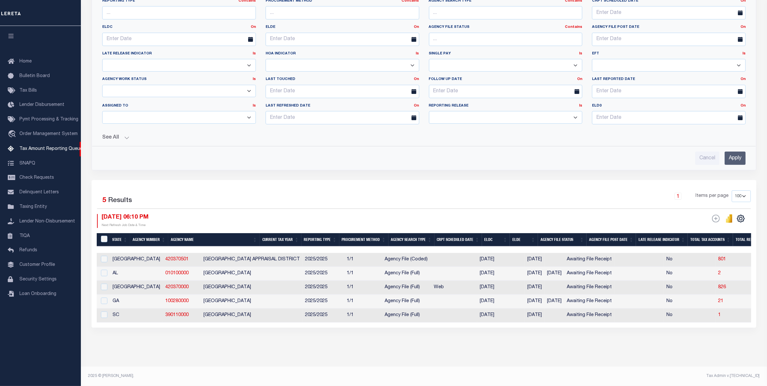
click at [361, 198] on div "1 Items per page 10 25 50 100 500" at bounding box center [507, 198] width 488 height 17
click at [395, 214] on div "09/09/2025 06:10 PM Next Refresh Job Date & Time" at bounding box center [260, 221] width 327 height 14
click at [273, 336] on div "Search Advanced Search Save Search Clear Search EscrowSummaryGridWrapper_dynami…" at bounding box center [424, 133] width 674 height 427
click at [384, 190] on div "1 Items per page 10 25 50 100 500" at bounding box center [507, 198] width 488 height 17
click at [423, 214] on div "09/09/2025 06:10 PM Next Refresh Job Date & Time" at bounding box center [260, 221] width 327 height 14
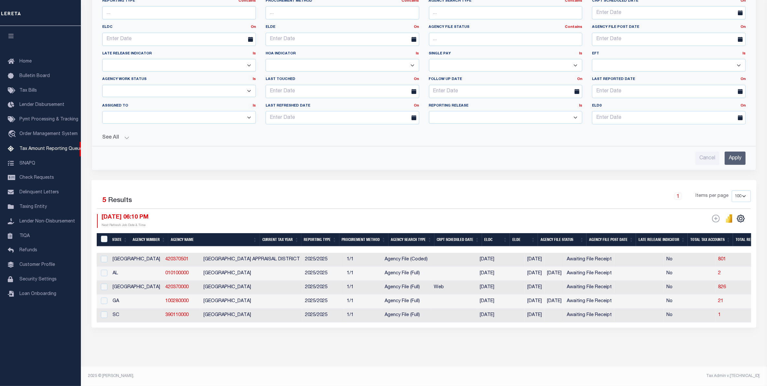
click at [350, 181] on div "Selected 5 Results 1 Items per page 10 25 50 100 500 09/09/2025 06:10 PM ESCROW…" at bounding box center [424, 253] width 665 height 147
click at [476, 190] on div "1 Items per page 10 25 50 100 500" at bounding box center [507, 198] width 488 height 17
click at [306, 190] on div "1 Items per page 10 25 50 100 500" at bounding box center [507, 198] width 488 height 17
click at [243, 180] on div "Selected 5 Results 1 Items per page 10 25 50 100 500 09/09/2025 06:10 PM ESCROW…" at bounding box center [424, 253] width 665 height 147
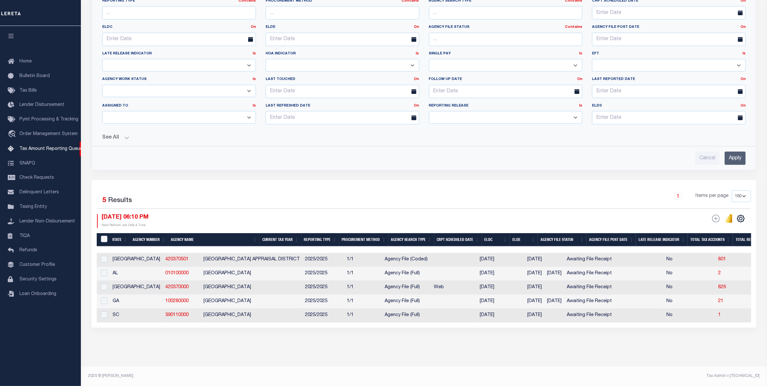
click at [389, 218] on div "09/09/2025 06:10 PM Next Refresh Job Date & Time" at bounding box center [260, 221] width 327 height 14
click at [389, 198] on div "1 Items per page 10 25 50 100 500" at bounding box center [507, 198] width 488 height 17
click at [396, 199] on div "1 Items per page 10 25 50 100 500" at bounding box center [507, 198] width 488 height 17
click at [243, 180] on div "Selected 5 Results 1 Items per page 10 25 50 100 500 09/09/2025 06:10 PM ESCROW…" at bounding box center [424, 253] width 665 height 147
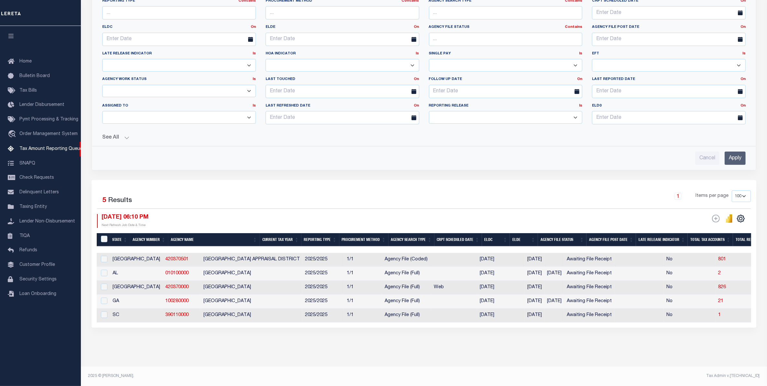
click at [243, 180] on div "Selected 5 Results 1 Items per page 10 25 50 100 500 09/09/2025 06:10 PM ESCROW…" at bounding box center [424, 253] width 665 height 147
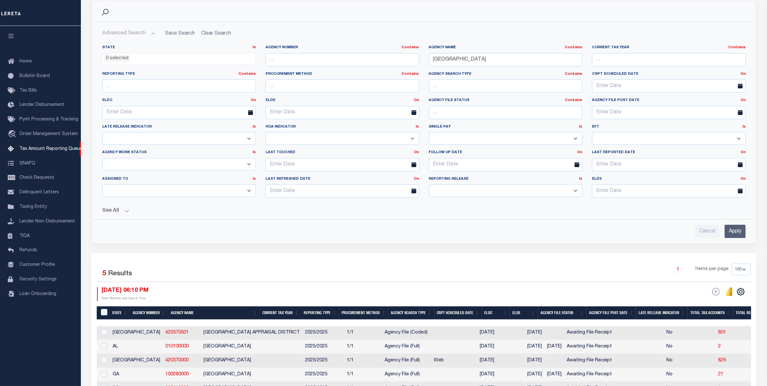
scroll to position [0, 0]
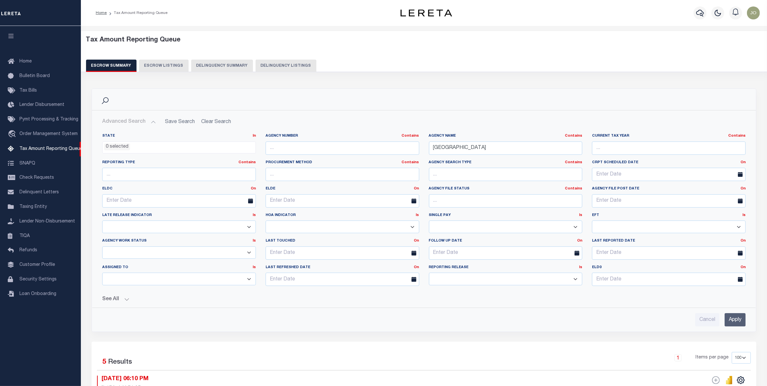
click at [319, 116] on h2 "Advanced Search Save Search Clear Search EscrowSummaryGridWrapper_dynamictable_…" at bounding box center [424, 122] width 654 height 13
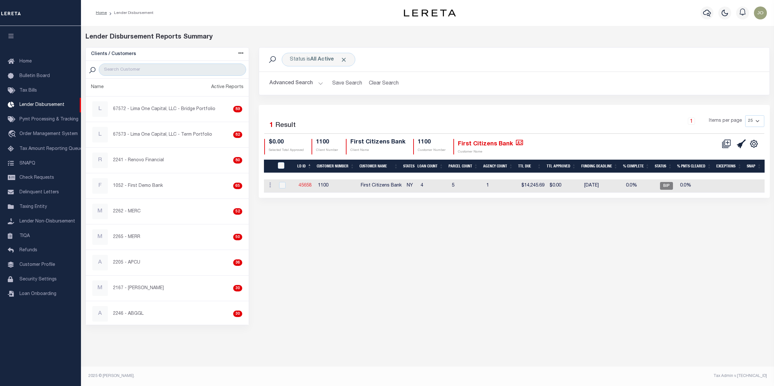
click at [304, 185] on link "45658" at bounding box center [304, 185] width 13 height 5
checkbox input "true"
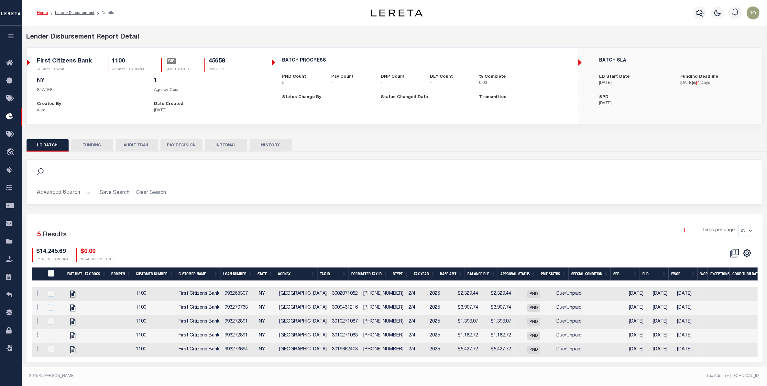
click at [345, 237] on div "1 Items per page 25 50 100 200" at bounding box center [487, 233] width 542 height 17
click at [389, 210] on div "Search Advanced Search Save Search Clear Search Is Is" at bounding box center [395, 186] width 746 height 55
click at [375, 229] on div "1 Items per page 25 50 100 200" at bounding box center [487, 233] width 542 height 17
click at [370, 229] on div "1 Items per page 25 50 100 200" at bounding box center [487, 233] width 542 height 17
click at [74, 11] on link "Lender Disbursement" at bounding box center [74, 13] width 39 height 4
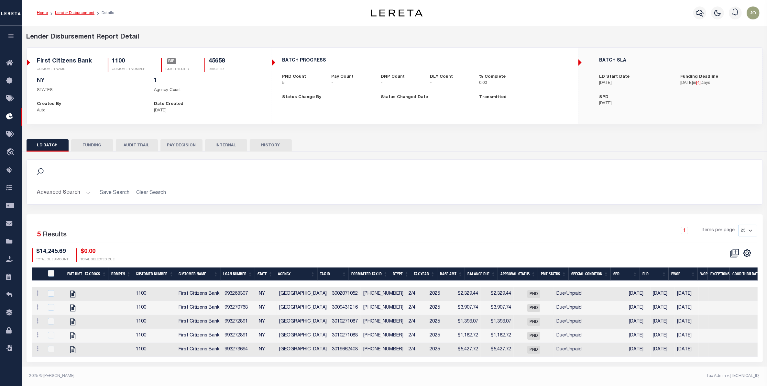
checkbox input "true"
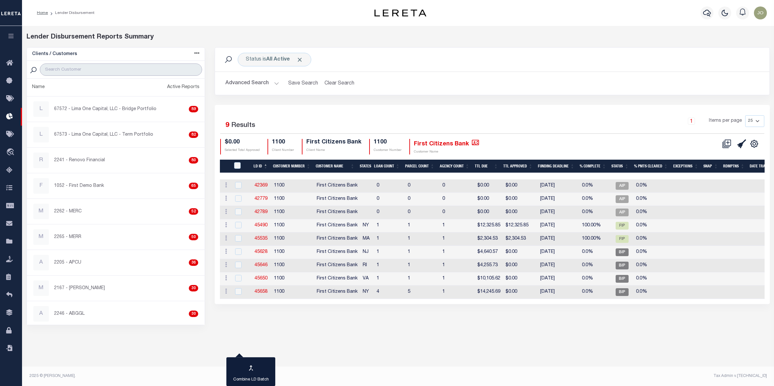
click at [134, 71] on input "search" at bounding box center [121, 69] width 162 height 12
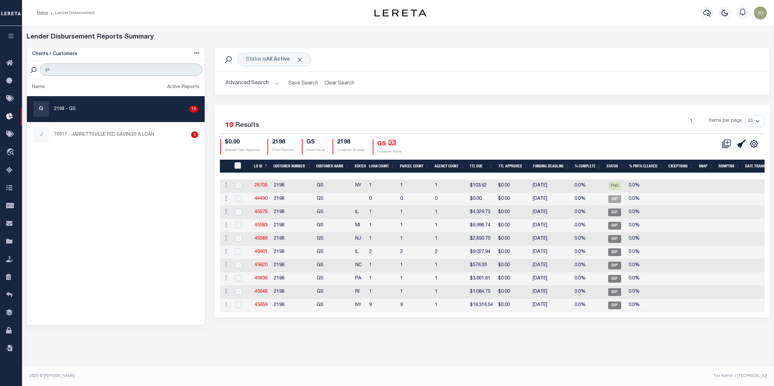
type input "gs"
click at [447, 131] on div "1 Items per page 25 50 100 200" at bounding box center [560, 123] width 405 height 17
click at [280, 185] on td "2198" at bounding box center [292, 185] width 43 height 13
checkbox input "true"
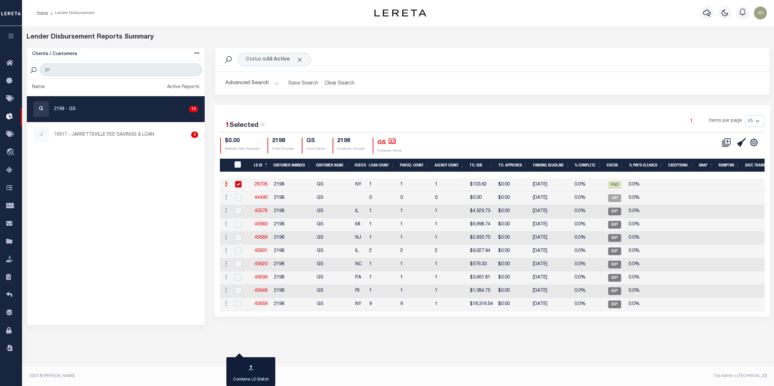
click at [485, 134] on div "1 Selected 10 Results 1 Items per page 25 50 100 200 $0.00 Selected Total Appro…" at bounding box center [492, 134] width 554 height 38
click at [380, 143] on h4 "GS" at bounding box center [389, 142] width 24 height 9
click at [389, 142] on icon at bounding box center [391, 142] width 7 height 6
click at [454, 138] on div "1 Selected 10 Results 1 Items per page 25 50 100 200 $0.00 Selected Total Appro…" at bounding box center [492, 134] width 554 height 38
click at [495, 138] on div "CSV Export Selected Print Show Filter Show Search Columns 0: 1: LDID 2: LD ID" at bounding box center [628, 146] width 272 height 16
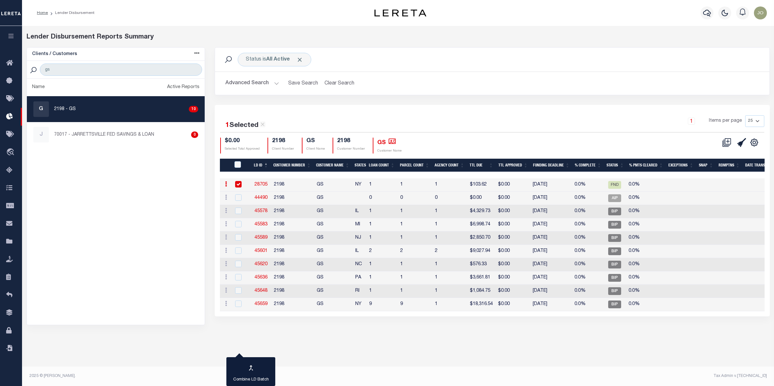
click at [378, 119] on div "1 Items per page 25 50 100 200" at bounding box center [560, 123] width 405 height 17
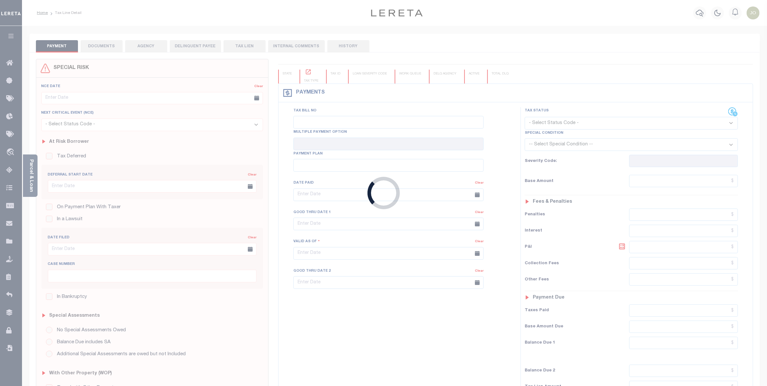
type input "00001501"
type input "[DATE]"
select select "DUE"
select select "18"
type input "0"
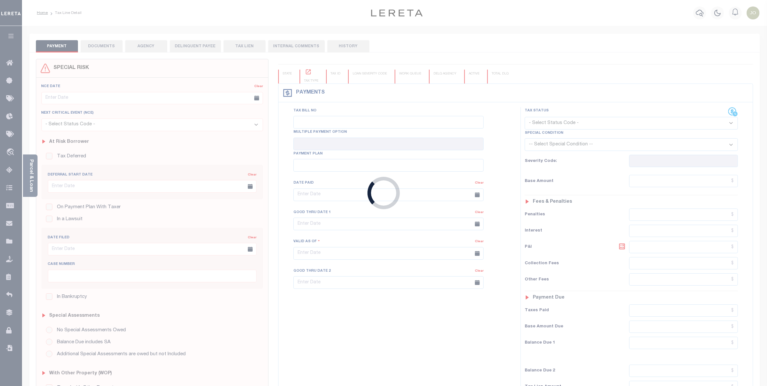
type input "$5,846.12"
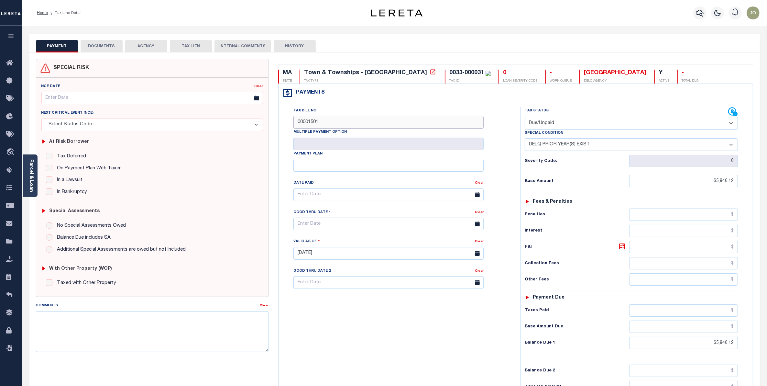
click at [305, 121] on input "00001501" at bounding box center [389, 122] width 190 height 13
click at [499, 198] on div "Tax Bill No 00001501 Multiple Payment Option Payment Plan Clear Clear Valid as …" at bounding box center [398, 198] width 226 height 182
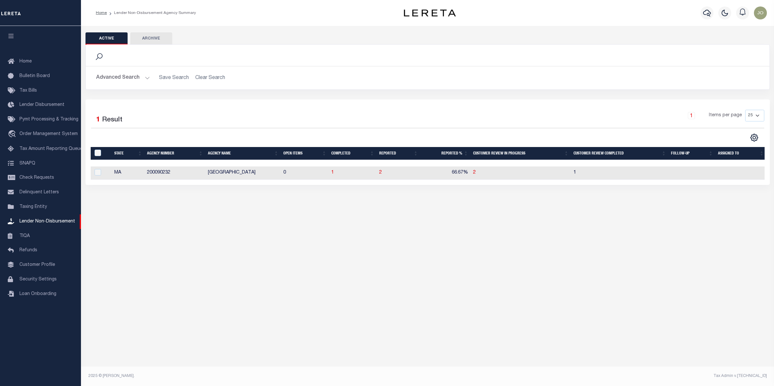
click at [242, 197] on div "Active Archive Search Advanced Search Save Search Clear Search" at bounding box center [427, 119] width 693 height 186
click at [136, 75] on button "Advanced Search" at bounding box center [123, 78] width 54 height 13
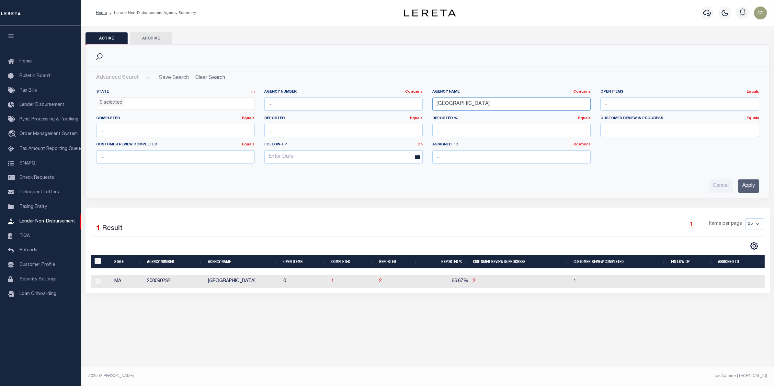
click at [451, 100] on input "[GEOGRAPHIC_DATA]" at bounding box center [511, 103] width 158 height 13
click at [747, 185] on input "Apply" at bounding box center [748, 185] width 21 height 13
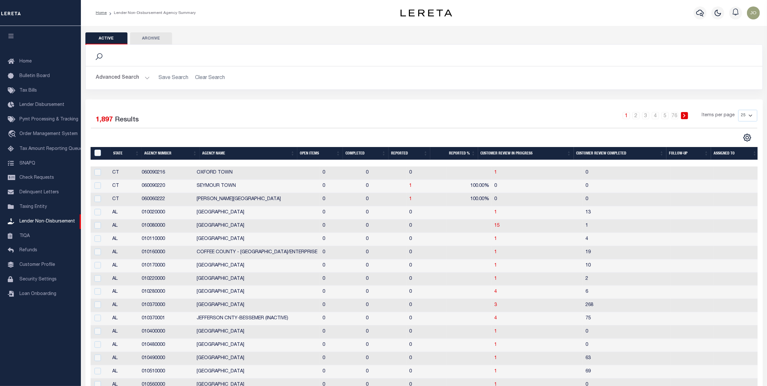
click at [143, 78] on button "Advanced Search" at bounding box center [123, 78] width 54 height 13
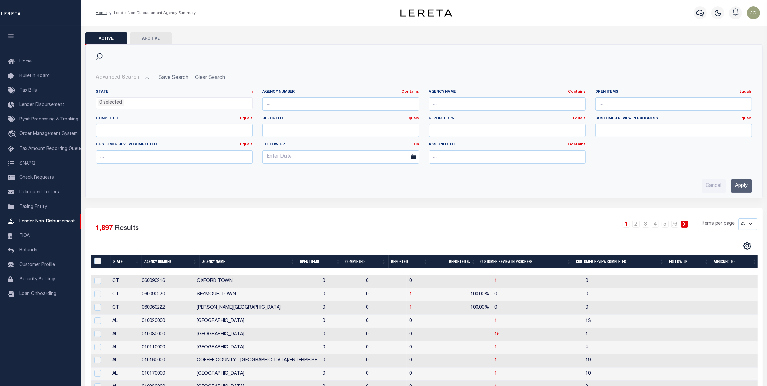
click at [418, 190] on div "Cancel Apply" at bounding box center [424, 185] width 656 height 13
click at [436, 196] on div "Advanced Search Save Search Clear Search State In In AK AL AR AZ CA CO CT" at bounding box center [424, 131] width 677 height 131
click at [309, 195] on div "Advanced Search Save Search Clear Search State In In AK AL AR AZ CA CO CT" at bounding box center [424, 131] width 677 height 131
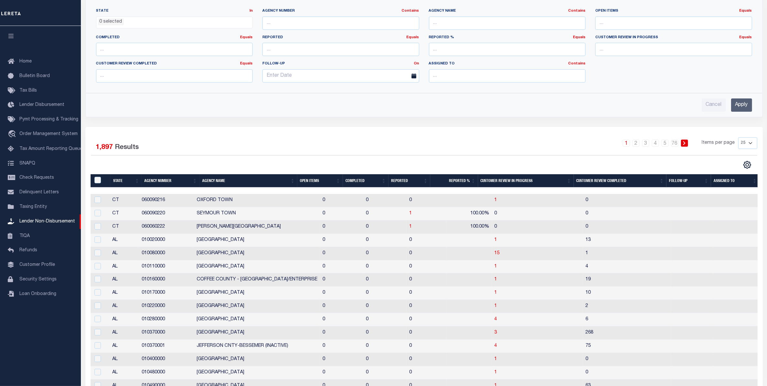
scroll to position [121, 0]
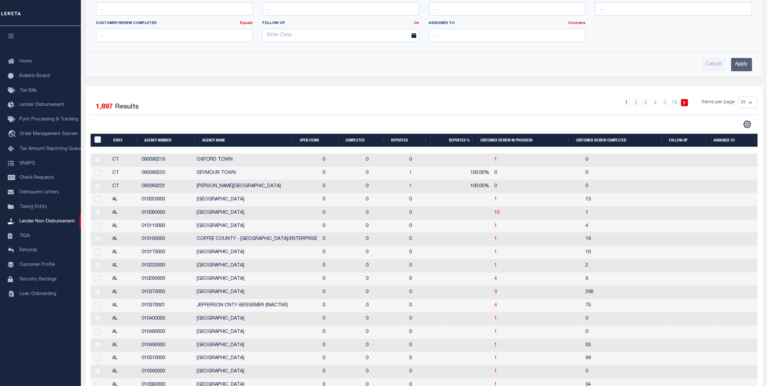
click at [362, 101] on div "1 2 3 4 5 … 76 Items per page 25 50 100 200" at bounding box center [509, 105] width 498 height 17
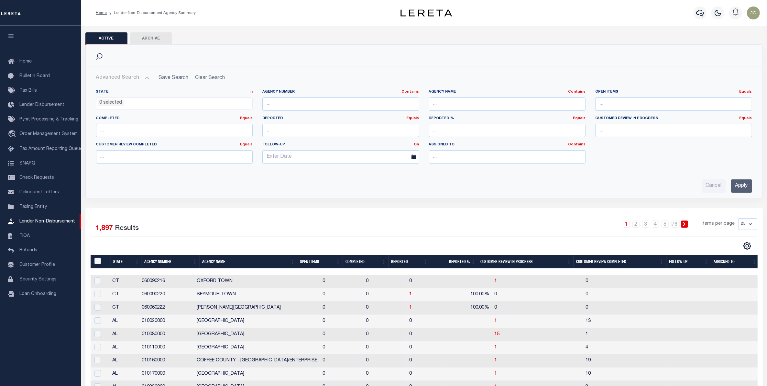
click at [291, 180] on div "Cancel Apply" at bounding box center [424, 185] width 656 height 13
click at [369, 238] on div "Selected 1,897 Results 1 2 3 4 5 … 76 Items per page 25 50 100 200" at bounding box center [424, 234] width 677 height 32
click at [496, 232] on div "1 2 3 4 5 … 76 Items per page 25 50 100 200" at bounding box center [509, 226] width 498 height 17
click at [334, 190] on div "Cancel Apply" at bounding box center [424, 185] width 656 height 13
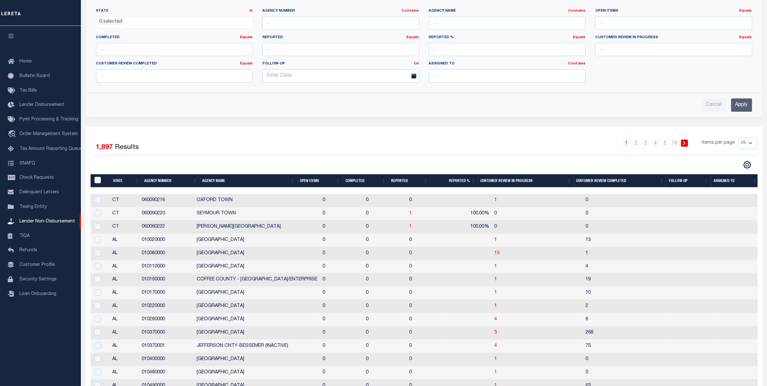
scroll to position [40, 0]
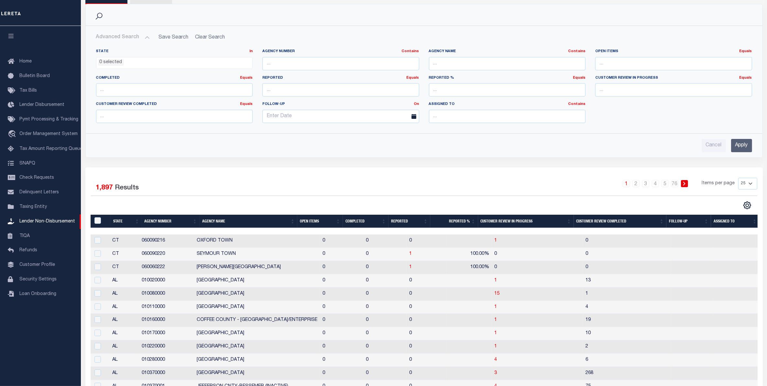
click at [452, 187] on div "1 2 3 4 5 … 76 Items per page 25 50 100 200" at bounding box center [509, 186] width 498 height 17
click at [228, 91] on input "number" at bounding box center [174, 89] width 157 height 13
click at [246, 87] on input "1" at bounding box center [174, 89] width 157 height 13
type input "0"
click at [246, 92] on input "0" at bounding box center [174, 89] width 157 height 13
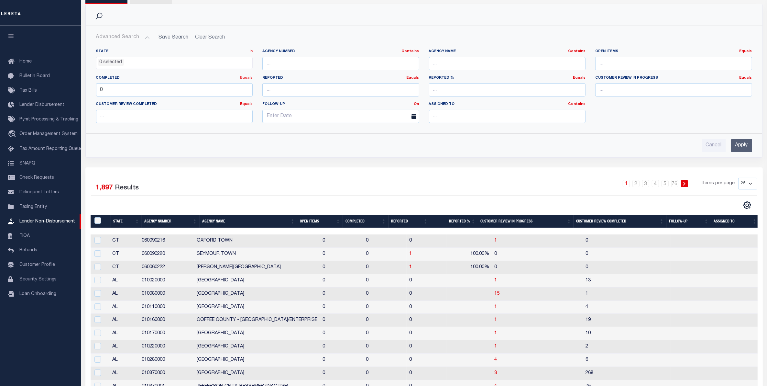
click at [246, 77] on link "Equals" at bounding box center [246, 78] width 13 height 4
click at [226, 105] on link "Is [GEOGRAPHIC_DATA]" at bounding box center [217, 103] width 71 height 9
click at [113, 90] on input "0" at bounding box center [174, 89] width 157 height 13
click at [743, 151] on input "Apply" at bounding box center [741, 145] width 21 height 13
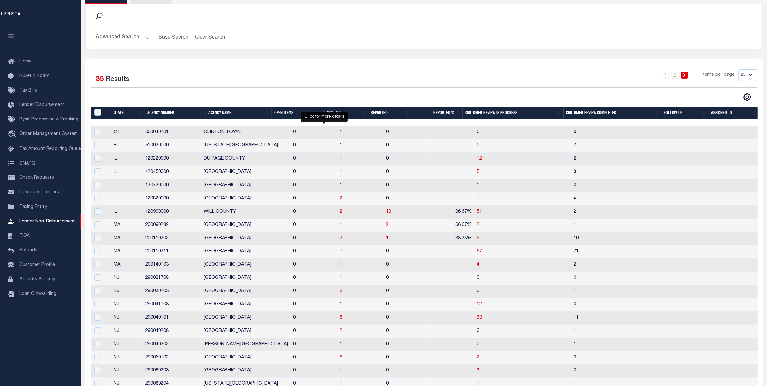
click at [431, 140] on td at bounding box center [450, 145] width 49 height 13
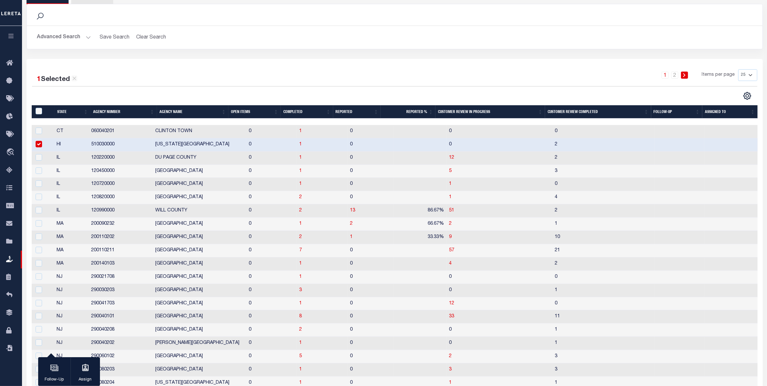
checkbox input "true"
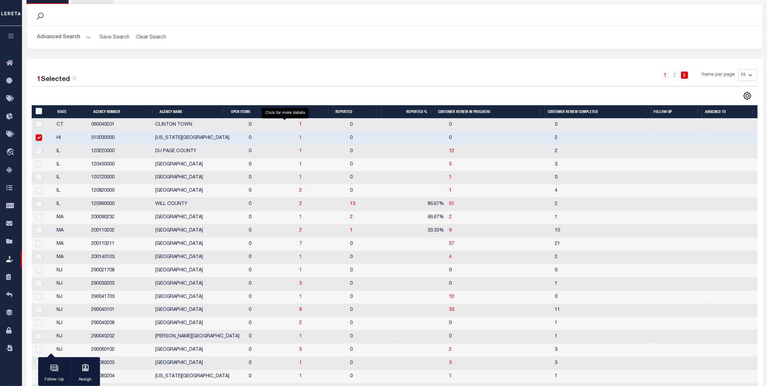
scroll to position [0, 0]
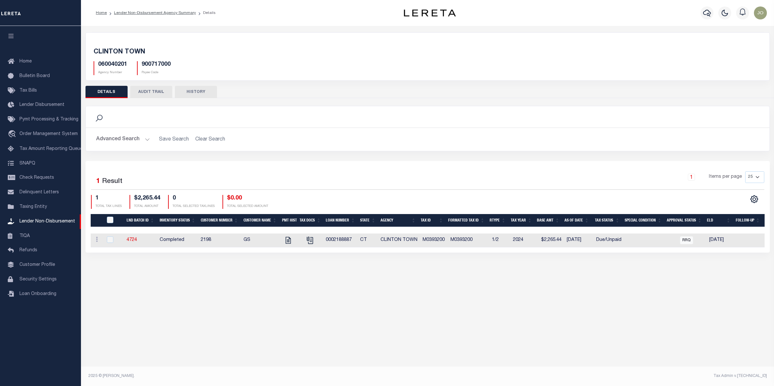
click at [457, 239] on td "M0393200" at bounding box center [468, 240] width 41 height 14
checkbox input "true"
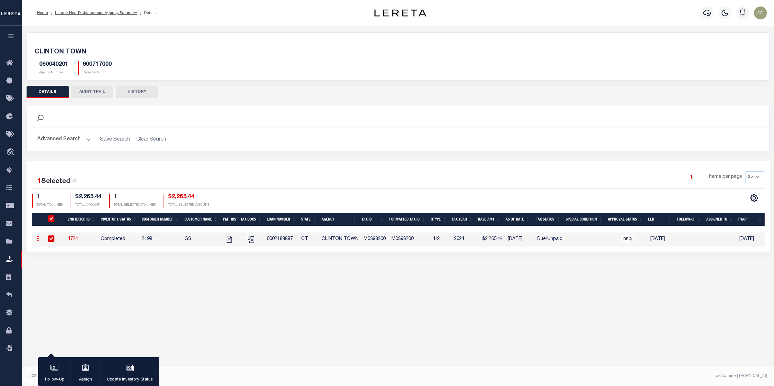
click at [457, 239] on tr "ACTIONS View Tax Line Detail Internal Comments 4724 Completed 2198 GS 000218888…" at bounding box center [398, 239] width 733 height 14
click at [186, 240] on td "GS" at bounding box center [201, 239] width 39 height 14
checkbox input "false"
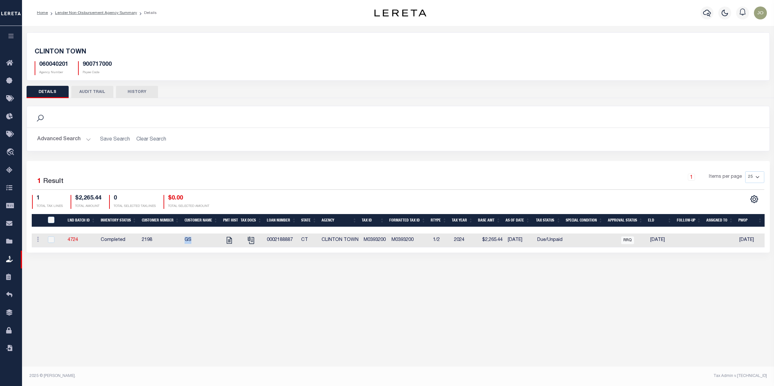
click at [186, 240] on td "GS" at bounding box center [201, 240] width 39 height 14
checkbox input "true"
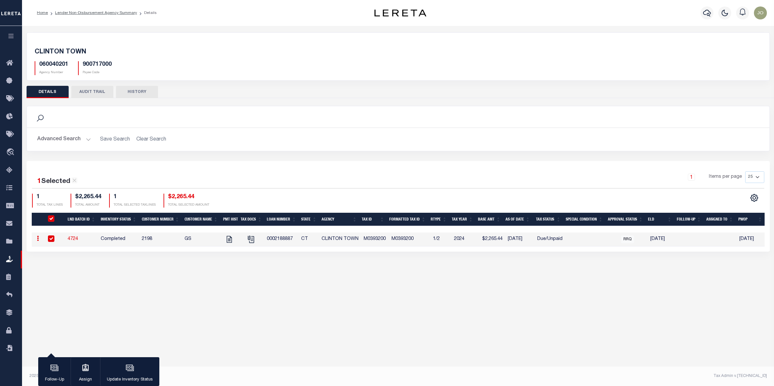
click at [313, 297] on div "Active Archive Search Advanced Search Save Search Clear Search In In AK AL AR AZ" at bounding box center [398, 199] width 752 height 347
click at [135, 370] on div "button" at bounding box center [130, 368] width 16 height 16
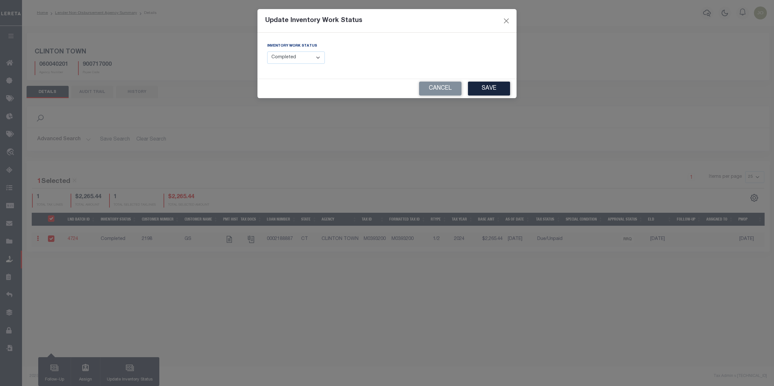
click at [314, 59] on select "--Select-- Open Completed Reported" at bounding box center [296, 57] width 58 height 13
select select "Reported"
click at [267, 51] on select "--Select-- Open Completed Reported" at bounding box center [296, 57] width 58 height 13
click at [300, 57] on select "--Select-- Open Completed Reported" at bounding box center [296, 57] width 58 height 13
click at [267, 51] on select "--Select-- Open Completed Reported" at bounding box center [296, 57] width 58 height 13
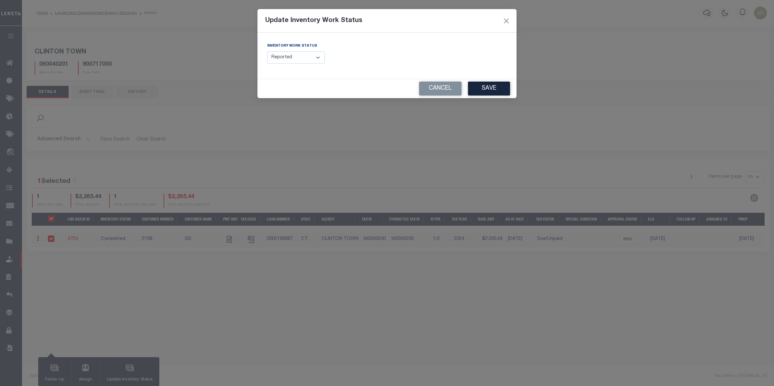
click at [447, 58] on div "FUNDING DEADLINE DATE:" at bounding box center [449, 55] width 125 height 27
click at [507, 22] on button "Close" at bounding box center [506, 21] width 8 height 8
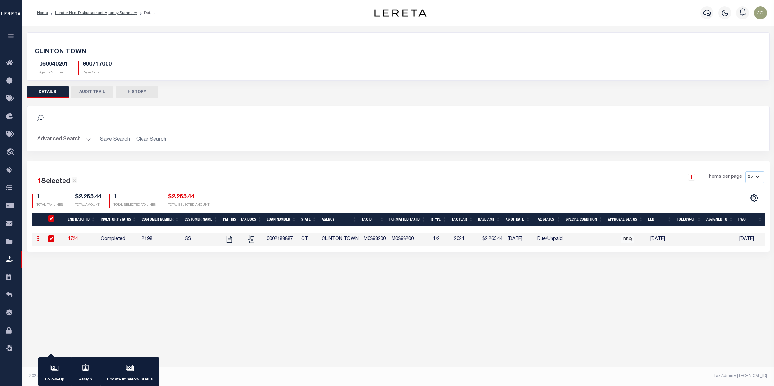
click at [308, 154] on div "Search Advanced Search Save Search Clear Search Equals" at bounding box center [398, 133] width 752 height 55
click at [456, 168] on div "1 Selected 1 Result 1 Items per page 25 50 100 200 1 $2,265.44 1" at bounding box center [398, 206] width 743 height 91
click at [14, 38] on icon "button" at bounding box center [10, 36] width 7 height 6
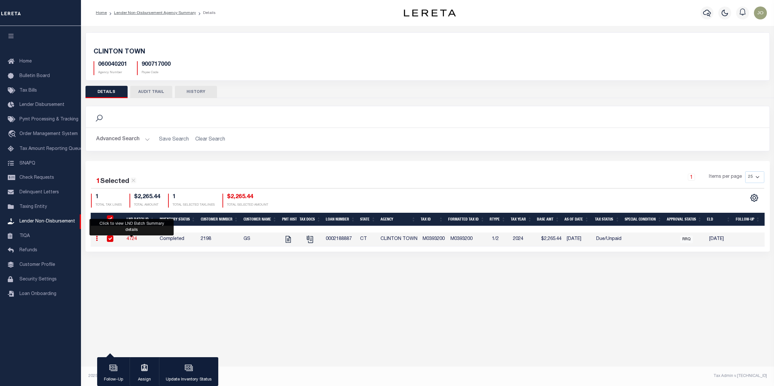
click at [134, 240] on link "4724" at bounding box center [132, 239] width 10 height 5
checkbox input "false"
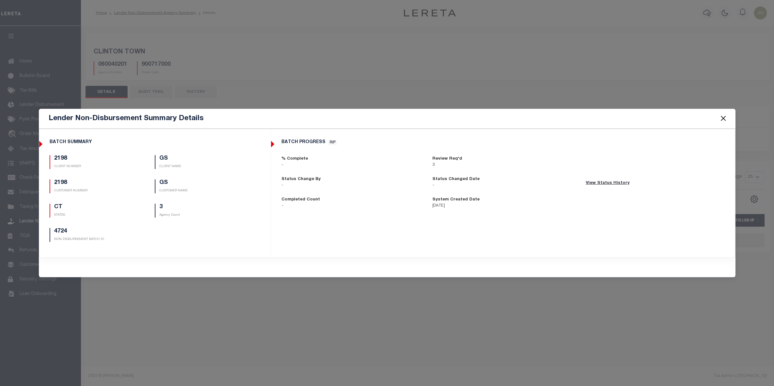
click at [389, 312] on div "Lender Non-Disbursement Summary Details BATCH SUMMARY 2198 CLIENT NUMBER GS CLI…" at bounding box center [387, 193] width 774 height 386
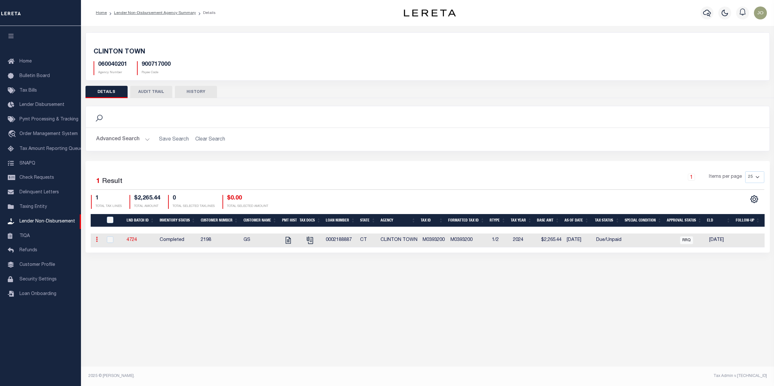
click at [97, 242] on icon at bounding box center [97, 239] width 2 height 5
click at [235, 276] on div "Active Archive Search Advanced Search Save Search Clear Search In In AK AL AR AZ" at bounding box center [427, 199] width 693 height 347
click at [109, 243] on input "checkbox" at bounding box center [110, 239] width 6 height 6
checkbox input "true"
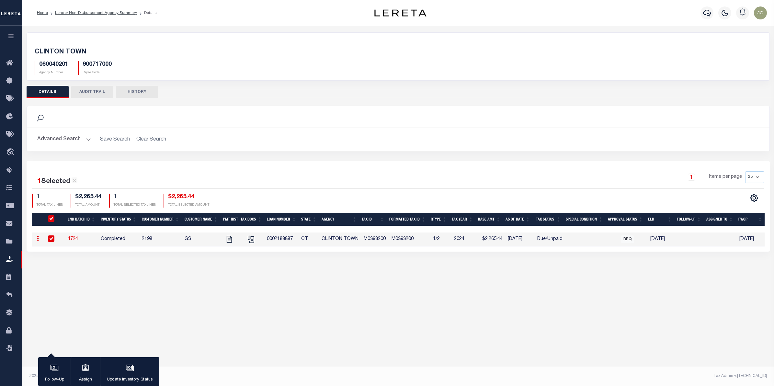
click at [292, 300] on div "Active Archive Search Advanced Search Save Search Clear Search In In AK AL AR AZ" at bounding box center [398, 199] width 752 height 347
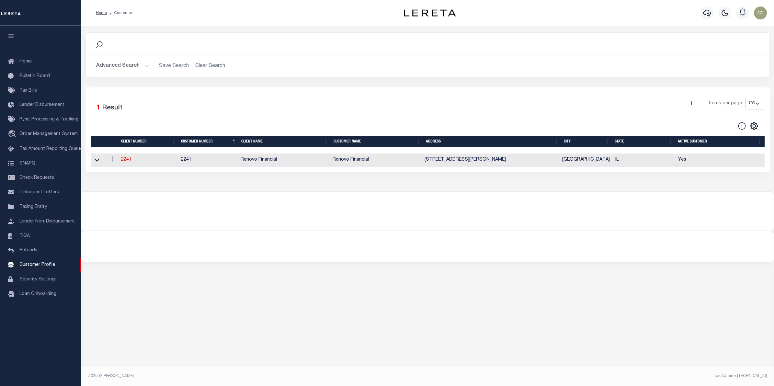
click at [134, 62] on button "Advanced Search" at bounding box center [123, 66] width 54 height 13
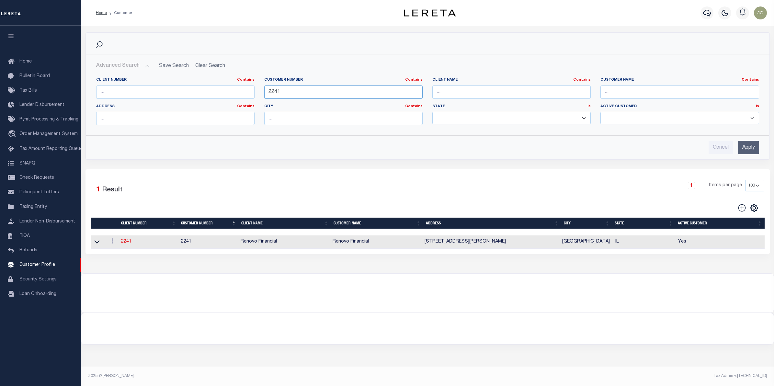
click at [276, 94] on input "2241" at bounding box center [343, 91] width 158 height 13
type input "2198"
click at [744, 148] on input "Apply" at bounding box center [748, 147] width 21 height 13
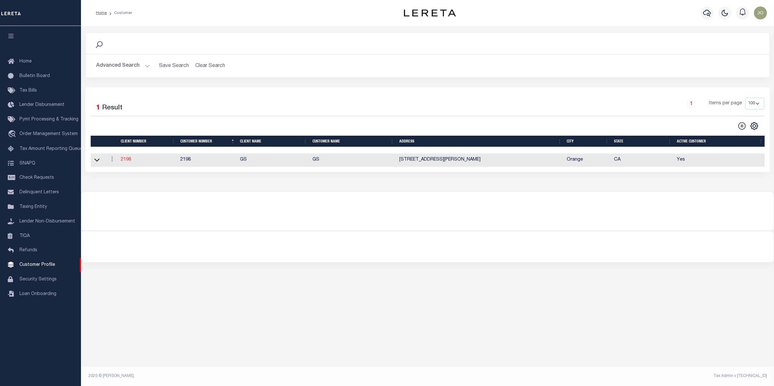
click at [128, 160] on link "2198" at bounding box center [126, 159] width 10 height 5
select select
type input "GS"
type input "2198"
type input "GS"
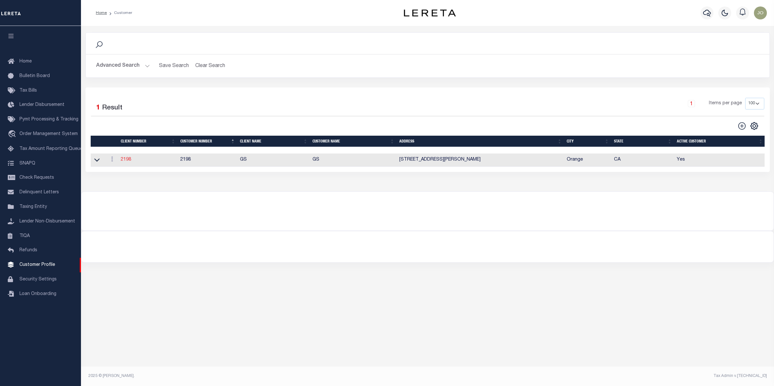
type input "[PERSON_NAME]"
type input "Suttey"
select select "Mixed Portfolio"
type input "[PERSON_NAME]"
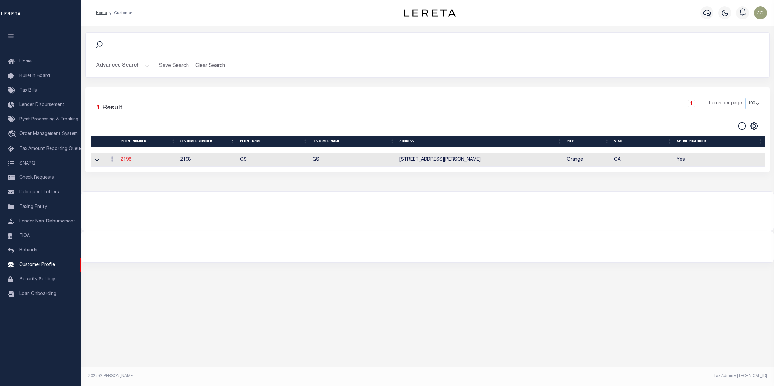
type input "[PERSON_NAME]"
checkbox input "true"
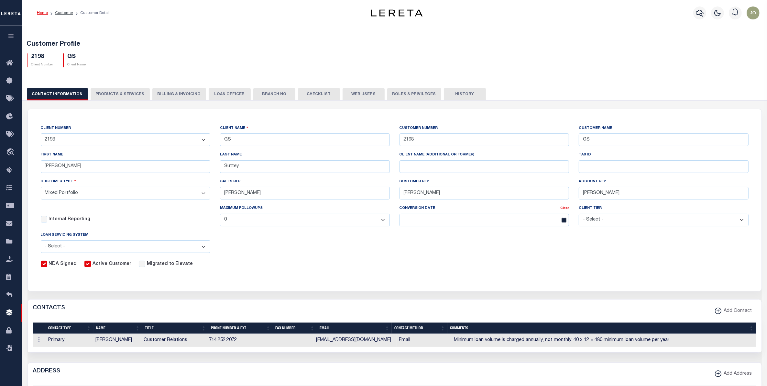
click at [400, 248] on div "CLIENT NUMBER - Self Parent - 1011 1012 1013 1014 1016 1017 1018 101814 101862 …" at bounding box center [395, 196] width 718 height 143
click at [164, 96] on button "Billing & Invoicing" at bounding box center [179, 94] width 54 height 12
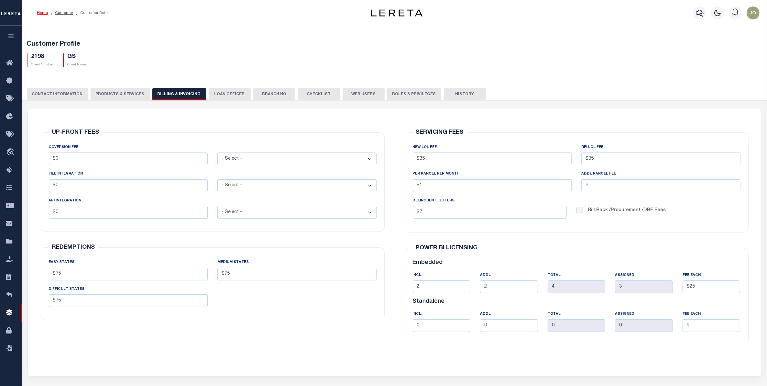
click at [115, 95] on button "PRODUCTS & SERVICES" at bounding box center [120, 94] width 59 height 12
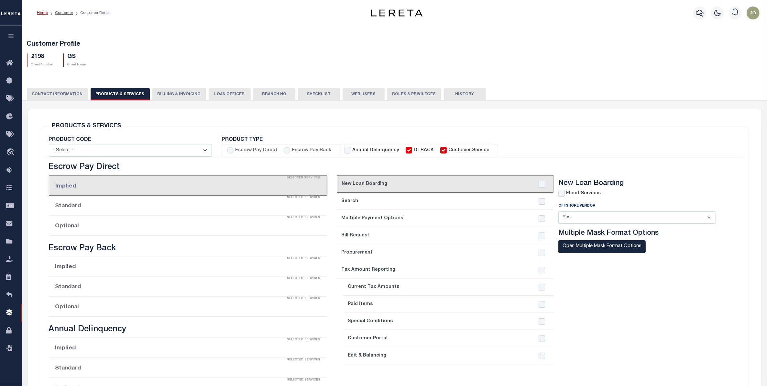
select select "STX"
radio input "true"
checkbox input "true"
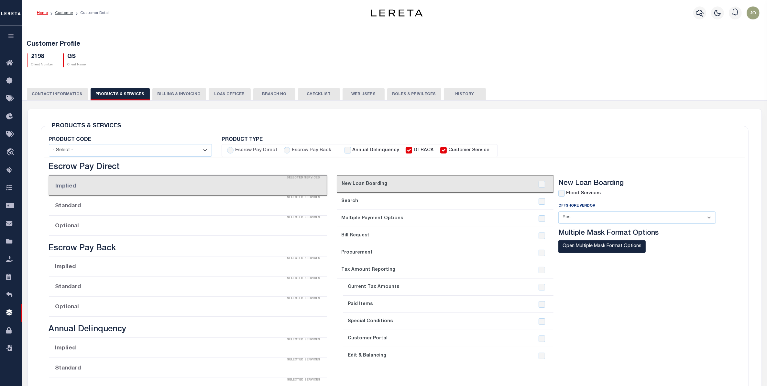
checkbox input "true"
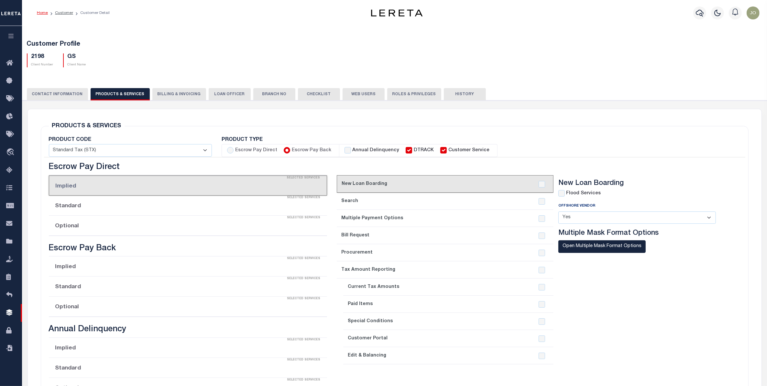
checkbox input "true"
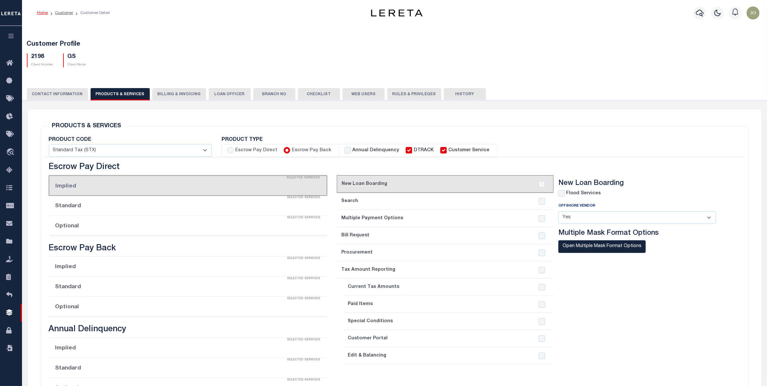
checkbox input "true"
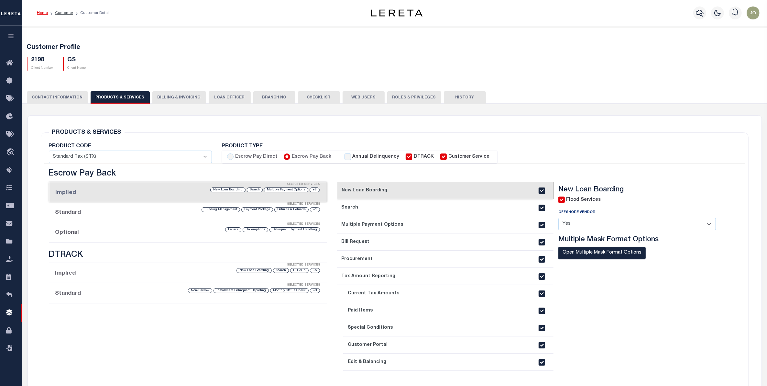
click at [167, 94] on button "Billing & Invoicing" at bounding box center [179, 97] width 54 height 12
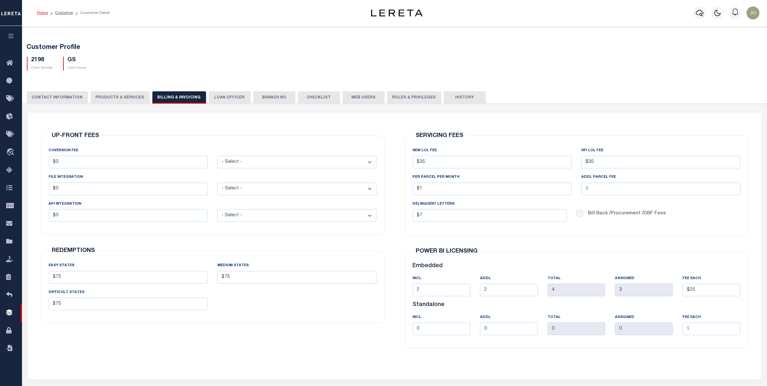
click at [119, 97] on button "PRODUCTS & SERVICES" at bounding box center [120, 97] width 59 height 12
select select "STX"
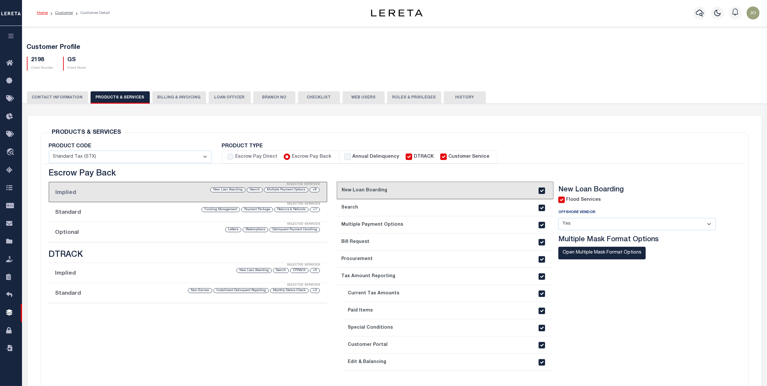
click at [315, 138] on div "PRODUCTS & SERVICES Changes to Product and Services will be applied to the loan…" at bounding box center [395, 267] width 708 height 271
click at [178, 234] on li "Optional Selected Services Delinquent Payment Handling Redemptions Letters" at bounding box center [188, 232] width 279 height 20
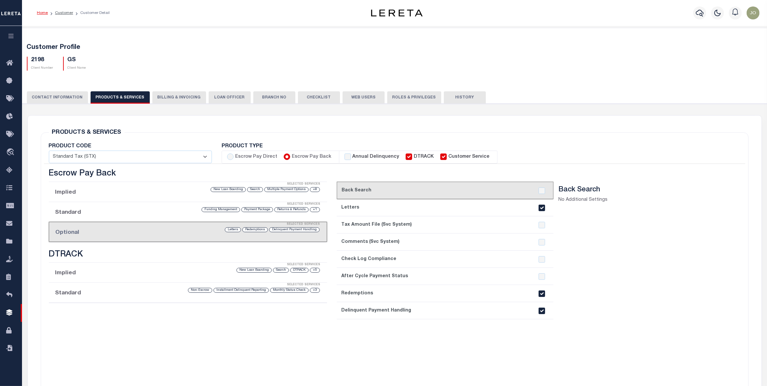
click at [438, 334] on div "current step: 1. Back Search 2. Letters 3. Tax Amount File (Svc System) 4. Comm…" at bounding box center [445, 289] width 217 height 214
click at [167, 120] on div "PRODUCTS & SERVICES Changes to Product and Services will be applied to the loan…" at bounding box center [395, 284] width 718 height 336
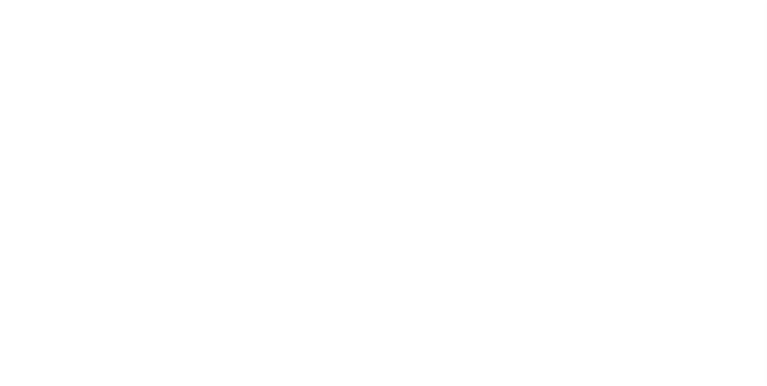
select select "DUE"
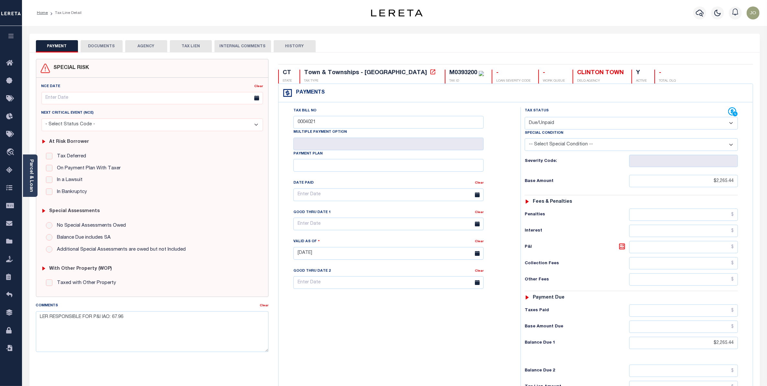
click at [578, 146] on select "-- Select Special Condition -- 3RD PARTY TAX LIEN AGENCY TAX LIEN (A.K.A Inside…" at bounding box center [631, 144] width 213 height 13
select select "17"
click at [525, 139] on select "-- Select Special Condition -- 3RD PARTY TAX LIEN AGENCY TAX LIEN (A.K.A Inside…" at bounding box center [631, 144] width 213 height 13
type input "[DATE]"
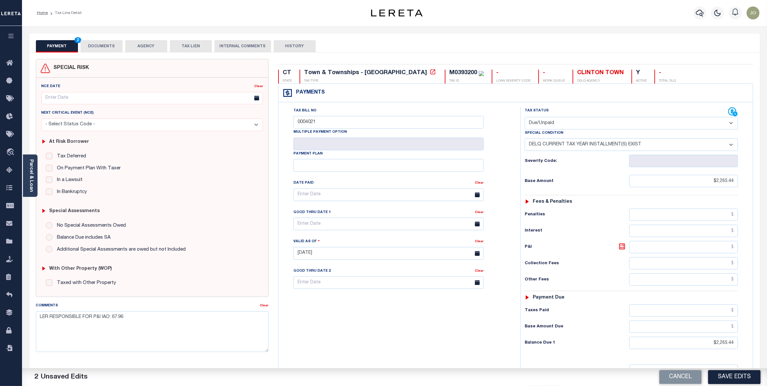
click at [618, 144] on select "-- Select Special Condition -- 3RD PARTY TAX LIEN AGENCY TAX LIEN (A.K.A Inside…" at bounding box center [631, 144] width 213 height 13
click at [723, 383] on button "Save Edits" at bounding box center [734, 377] width 52 height 14
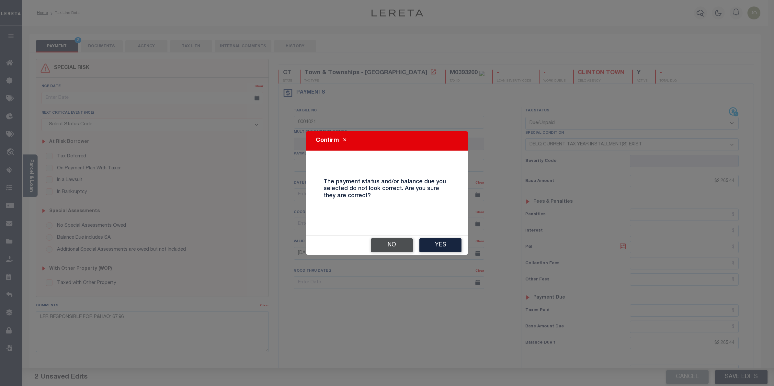
click at [402, 247] on button "No" at bounding box center [392, 245] width 42 height 14
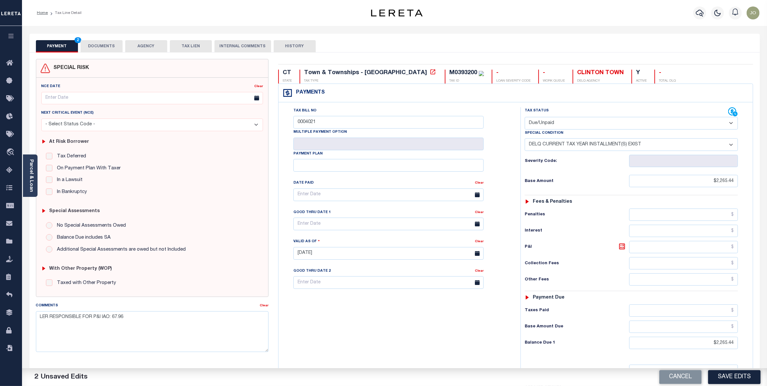
click at [603, 144] on select "-- Select Special Condition -- 3RD PARTY TAX LIEN AGENCY TAX LIEN (A.K.A Inside…" at bounding box center [631, 144] width 213 height 13
select select "18"
click at [525, 139] on select "-- Select Special Condition -- 3RD PARTY TAX LIEN AGENCY TAX LIEN (A.K.A Inside…" at bounding box center [631, 144] width 213 height 13
click at [553, 250] on h6 "P&I" at bounding box center [577, 246] width 105 height 9
click at [723, 376] on button "Save Edits" at bounding box center [734, 377] width 52 height 14
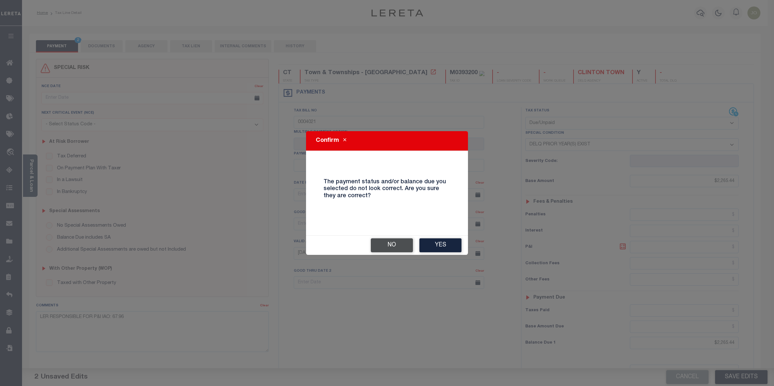
click at [394, 238] on button "No" at bounding box center [392, 245] width 42 height 14
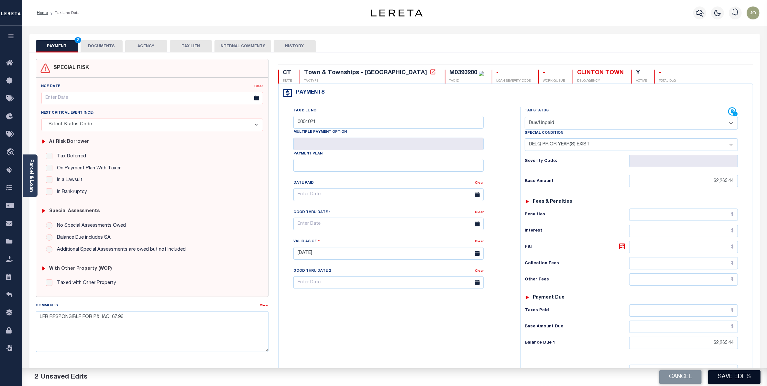
click at [724, 376] on button "Save Edits" at bounding box center [734, 377] width 52 height 14
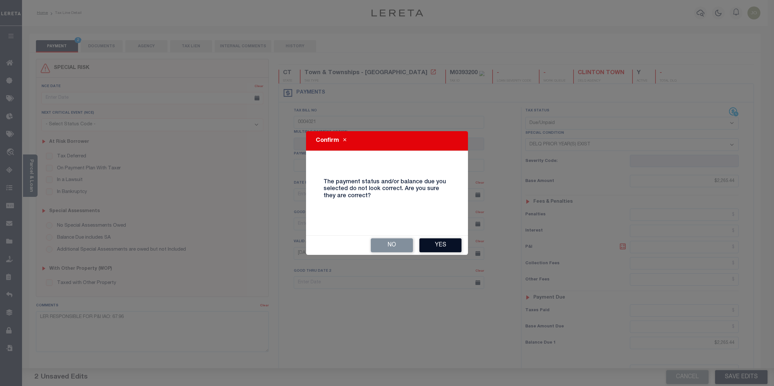
click at [434, 245] on button "Yes" at bounding box center [440, 245] width 42 height 14
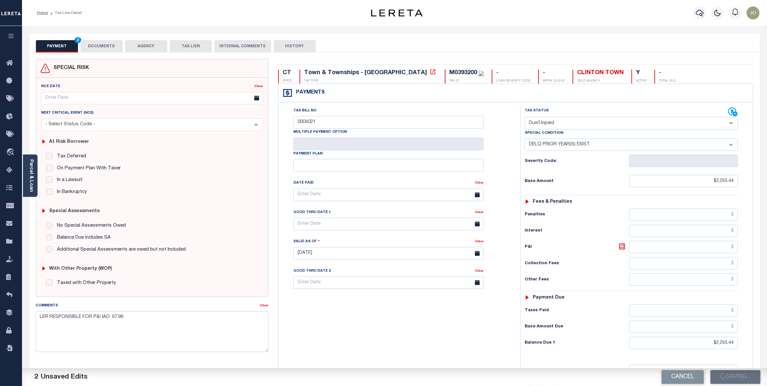
type input "0"
type input "$2,265.44"
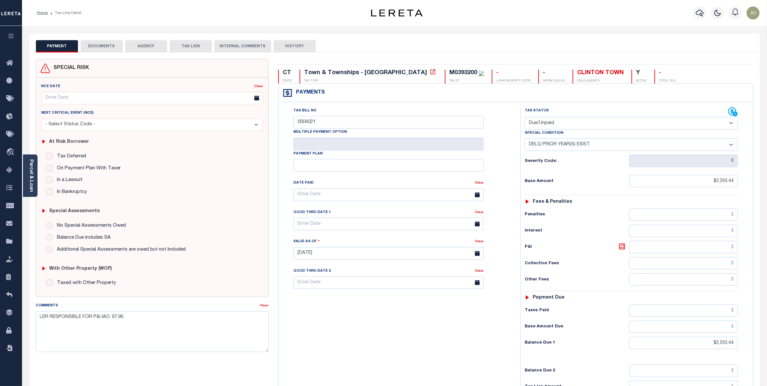
click at [494, 289] on div "Tax Bill No 0004021 Multiple Payment Option Payment Plan Clear Clear Valid as O…" at bounding box center [398, 198] width 226 height 182
click at [504, 164] on div "Tax Bill No 0004021 Multiple Payment Option Payment Plan Clear Clear Valid as O…" at bounding box center [398, 198] width 226 height 182
click at [507, 175] on div "Tax Bill No 0004021 Multiple Payment Option Payment Plan Clear Clear Valid as O…" at bounding box center [398, 198] width 226 height 182
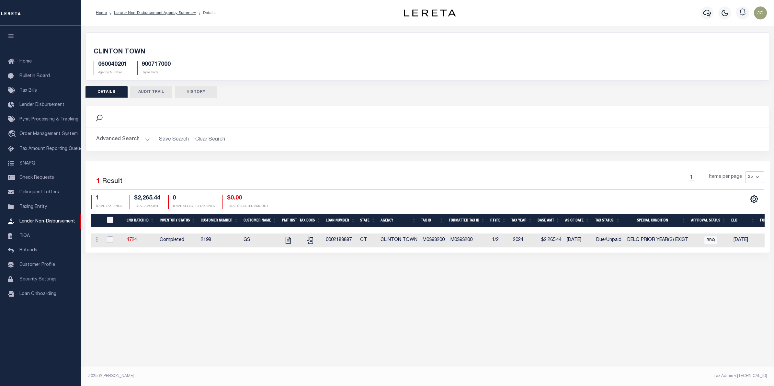
click at [110, 240] on input "checkbox" at bounding box center [110, 239] width 6 height 6
checkbox input "true"
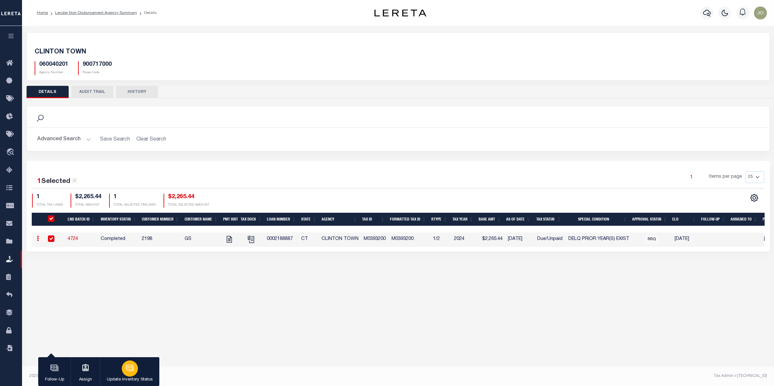
click at [133, 369] on icon "button" at bounding box center [130, 368] width 6 height 5
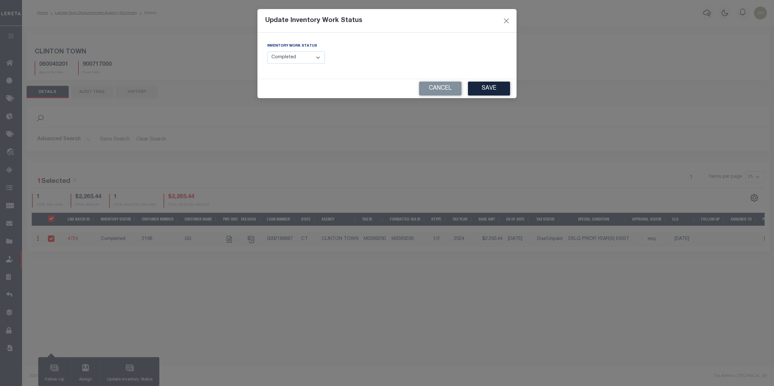
click at [299, 54] on select "--Select-- Open Completed Reported" at bounding box center [296, 57] width 58 height 13
select select "Reported"
click at [267, 51] on select "--Select-- Open Completed Reported" at bounding box center [296, 57] width 58 height 13
click at [345, 65] on div "Inventory Work Status --Select-- Open Completed Reported" at bounding box center [324, 55] width 125 height 27
click at [502, 59] on icon at bounding box center [501, 57] width 5 height 5
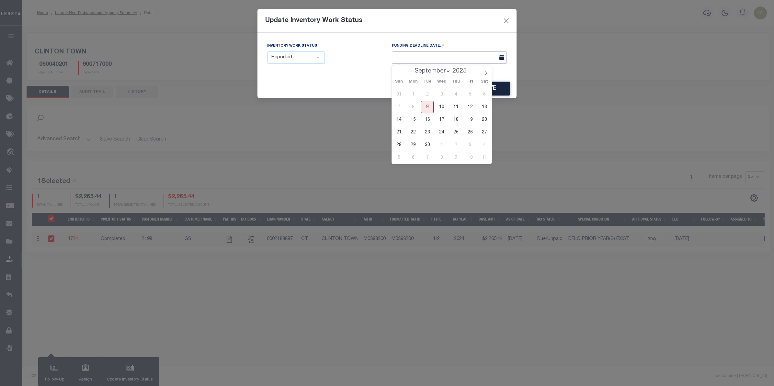
click at [486, 59] on input "text" at bounding box center [449, 57] width 115 height 13
click at [410, 120] on span "15" at bounding box center [412, 119] width 13 height 13
type input "[DATE]"
click at [414, 120] on span "15" at bounding box center [412, 119] width 13 height 13
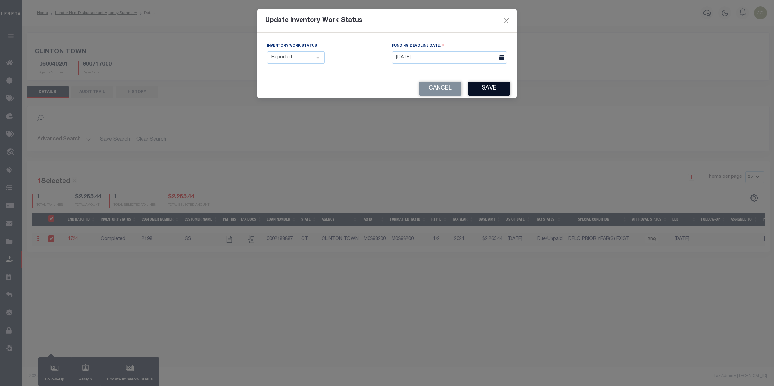
click at [496, 90] on button "Save" at bounding box center [489, 89] width 42 height 14
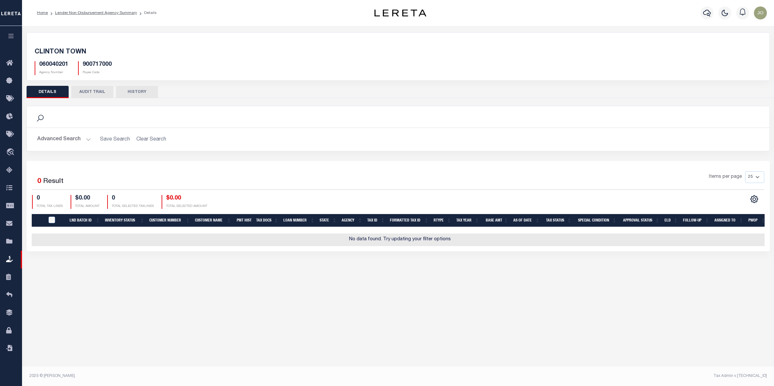
click at [447, 174] on div "Items per page 25 50 100 200" at bounding box center [490, 179] width 546 height 17
click at [123, 11] on link "Lender Non-Disbursement Agency Summary" at bounding box center [96, 13] width 82 height 4
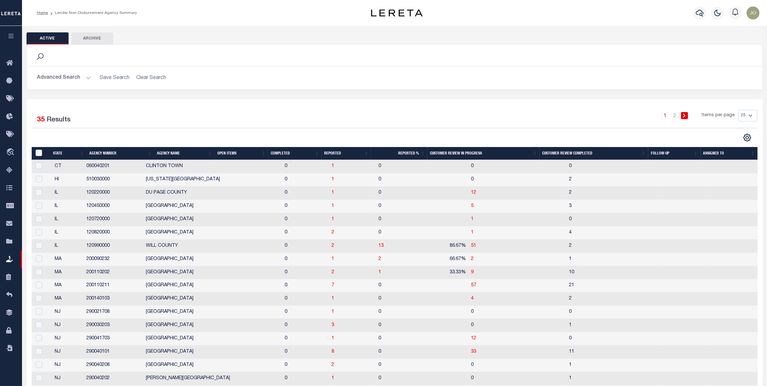
click at [306, 133] on div at bounding box center [213, 137] width 363 height 8
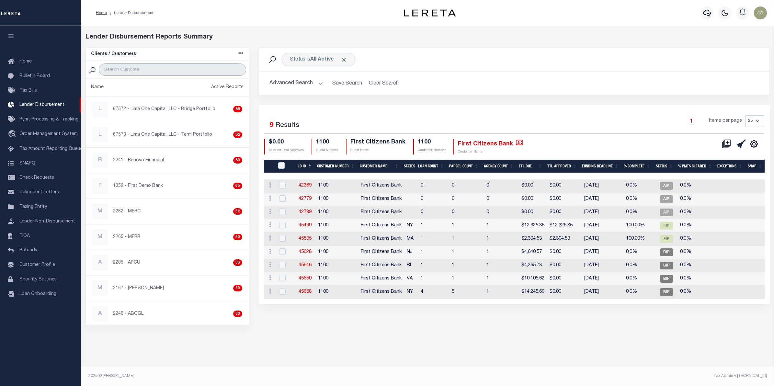
click at [161, 70] on input "search" at bounding box center [173, 69] width 148 height 12
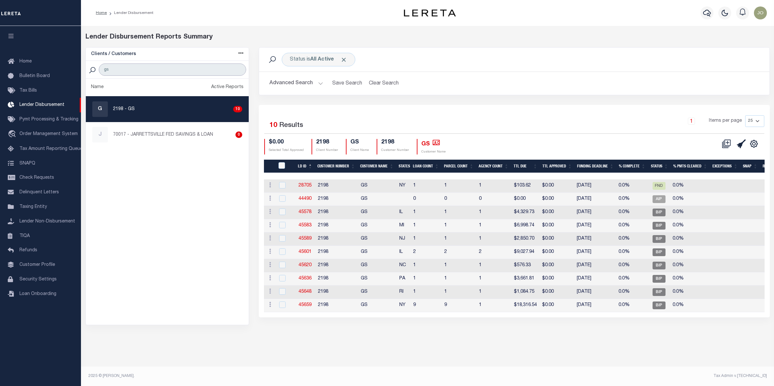
type input "gs"
click at [392, 343] on div "Lender Disbursement Reports Summary Clients / Customers Customers asc Customers…" at bounding box center [427, 189] width 693 height 326
click at [489, 133] on div "1 Items per page 25 50 100 200" at bounding box center [578, 124] width 382 height 18
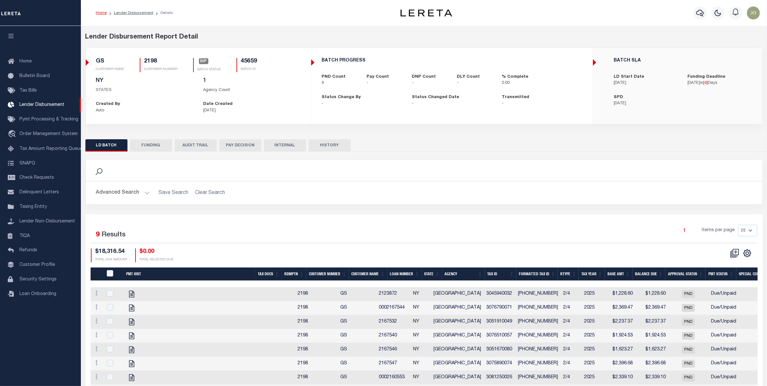
scroll to position [61, 0]
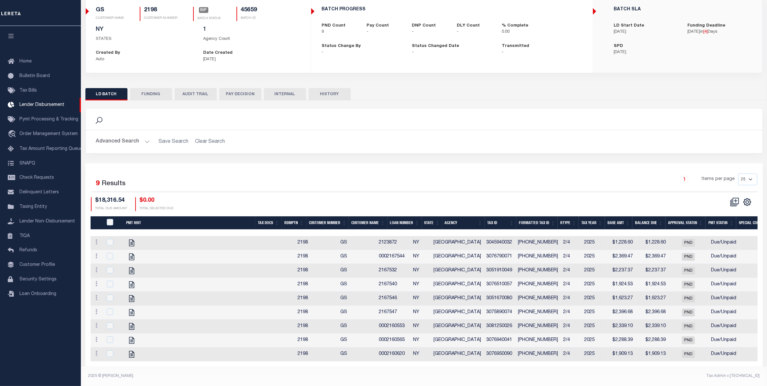
click at [454, 368] on footer "2025 © [PERSON_NAME]. Tax Admin v.[TECHNICAL_ID]" at bounding box center [424, 375] width 686 height 19
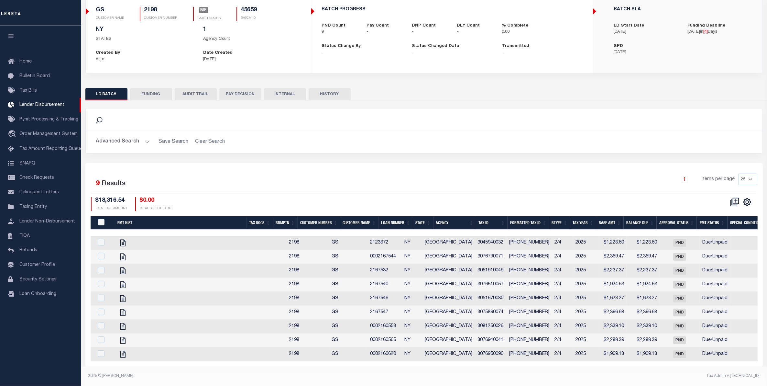
scroll to position [0, 12]
click at [580, 173] on div "1 Items per page 25 50 100 200" at bounding box center [509, 181] width 498 height 17
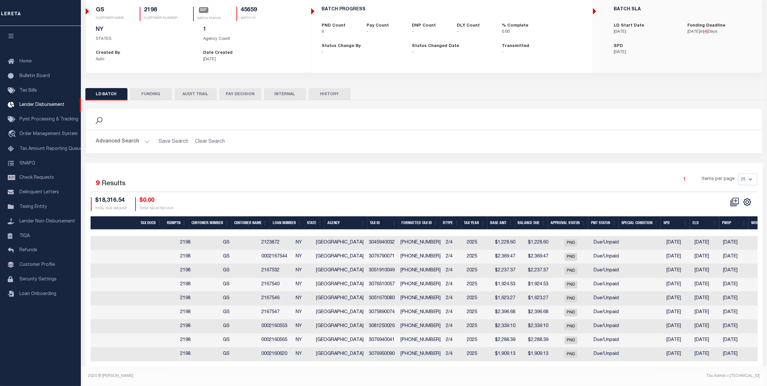
scroll to position [0, 0]
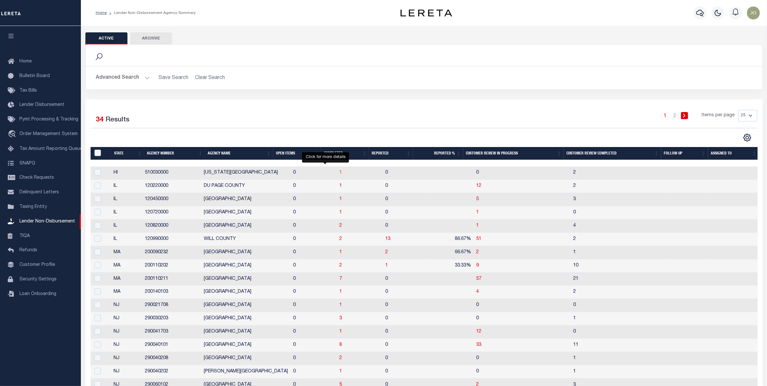
click at [340, 175] on span "1" at bounding box center [341, 172] width 3 height 5
checkbox input "true"
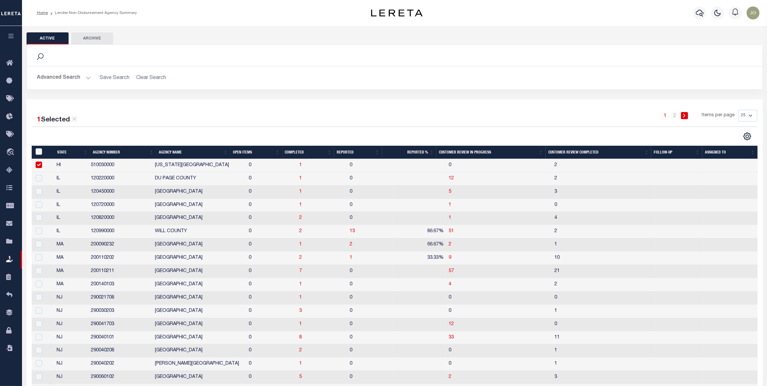
click at [75, 81] on button "Advanced Search" at bounding box center [64, 78] width 54 height 13
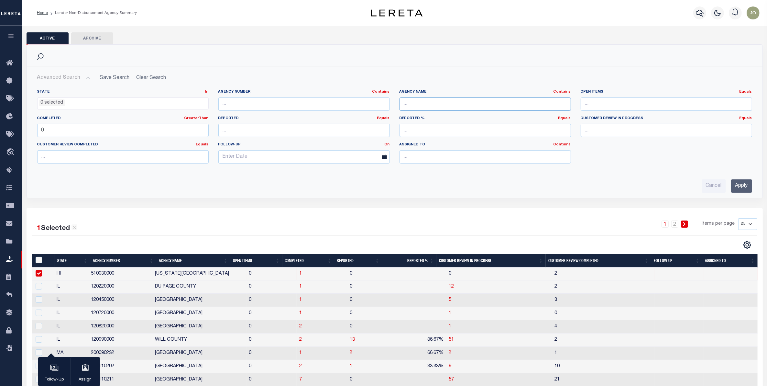
click at [470, 101] on input "text" at bounding box center [486, 103] width 172 height 13
type input "clinton"
click at [743, 190] on input "Apply" at bounding box center [741, 185] width 21 height 13
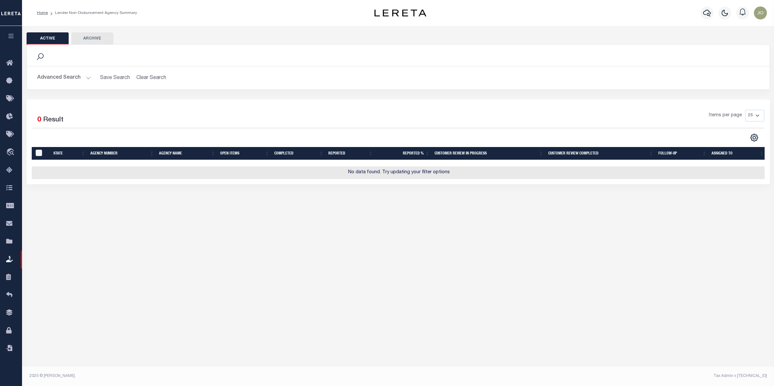
click at [87, 74] on button "Advanced Search" at bounding box center [64, 78] width 54 height 13
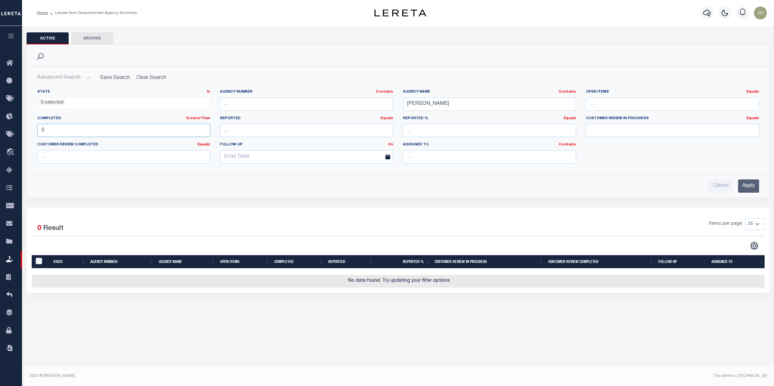
click at [158, 130] on input "0" at bounding box center [123, 130] width 173 height 13
type input "-1"
click at [751, 188] on input "Apply" at bounding box center [748, 185] width 21 height 13
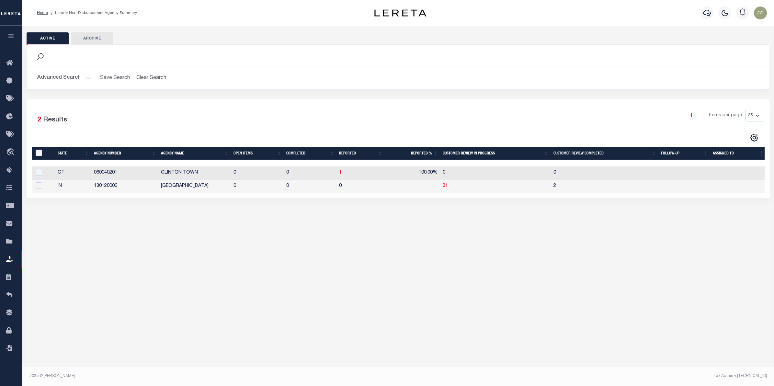
click at [346, 225] on div "Active Archive Search Advanced Search Save Search Clear Search" at bounding box center [398, 125] width 752 height 199
click at [341, 173] on span "1" at bounding box center [340, 172] width 3 height 5
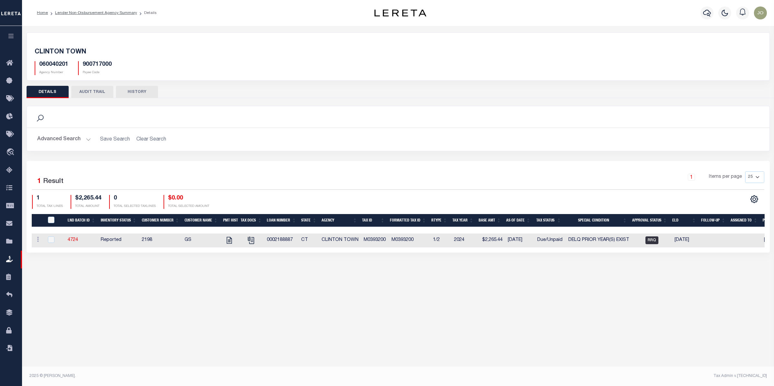
click at [648, 242] on span "RRQ" at bounding box center [651, 240] width 13 height 8
checkbox input "true"
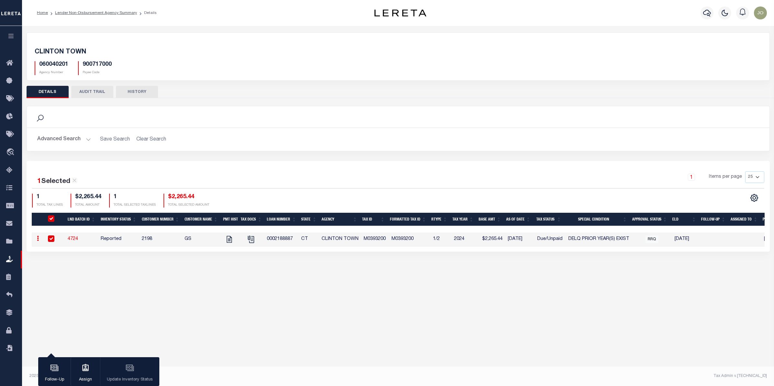
click at [473, 278] on div "Active Archive Search Advanced Search Save Search Clear Search In In AK AL AR AZ" at bounding box center [398, 199] width 752 height 347
click at [445, 192] on div "1 Selected 1 Result 1 Items per page 25 50 100 200 1 TOTAL TAX LINES $2,265.44 …" at bounding box center [398, 189] width 742 height 36
click at [502, 296] on div "Active Archive Search Advanced Search Save Search Clear Search In In AK AL AR AZ" at bounding box center [398, 199] width 752 height 347
click at [416, 184] on div "1 Items per page 25 50 100 200" at bounding box center [490, 179] width 546 height 17
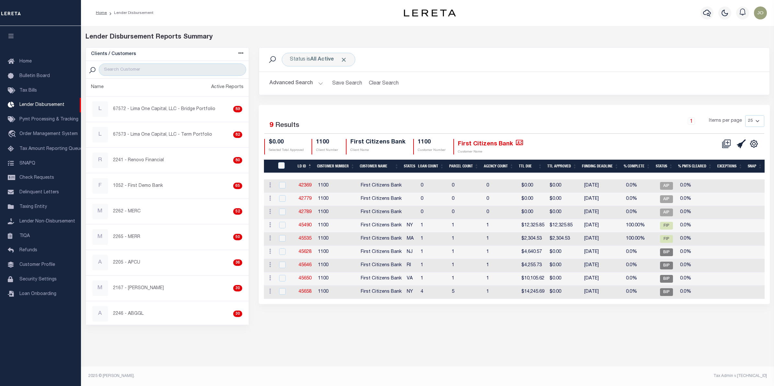
click at [481, 88] on h2 "Advanced Search Save Search Clear Search" at bounding box center [513, 83] width 499 height 13
click at [558, 132] on div "1 Items per page 25 50 100 200" at bounding box center [578, 123] width 372 height 17
click at [173, 68] on input "search" at bounding box center [173, 69] width 148 height 12
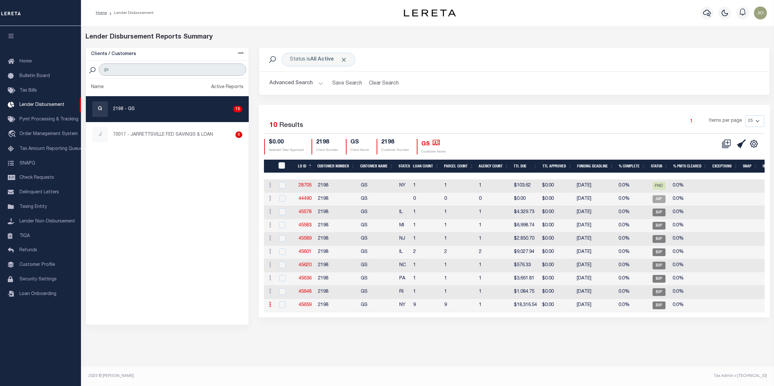
type input "gs"
click at [271, 307] on icon at bounding box center [270, 304] width 2 height 5
click at [359, 338] on div "Lender Disbursement Reports Summary Clients / Customers Customers asc Customers…" at bounding box center [427, 189] width 693 height 326
click at [303, 305] on link "45659" at bounding box center [304, 305] width 13 height 5
checkbox input "true"
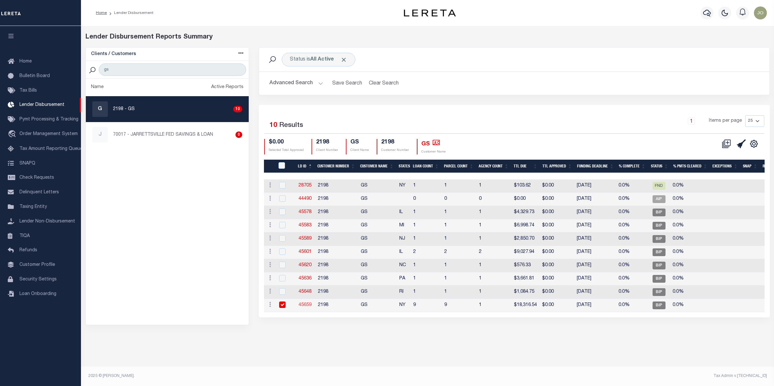
checkbox input "true"
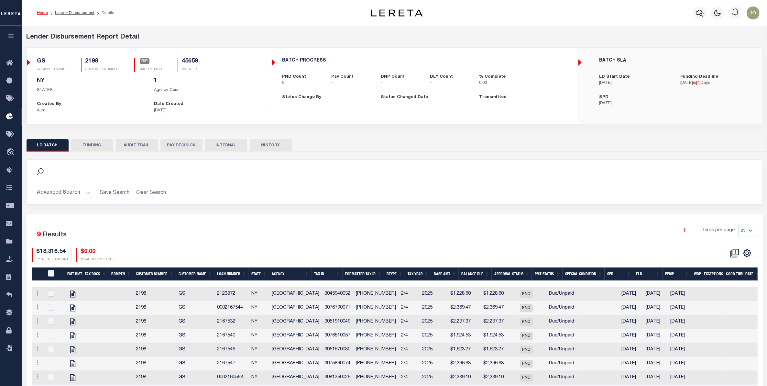
click at [511, 245] on div "Selected 9 Results 1 Items per page 25 50 100 200 $18,316.54 TOTAL DUE AMOUNT $…" at bounding box center [395, 243] width 736 height 37
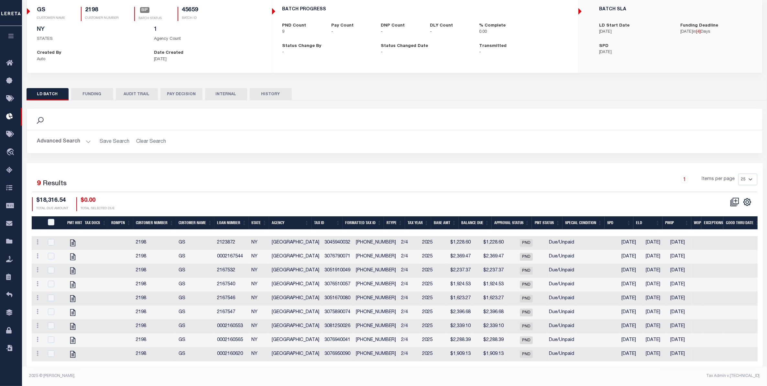
click at [274, 184] on div "Selected 9 Results 1 Items per page 25 50 100 200 $18,316.54 TOTAL DUE AMOUNT $…" at bounding box center [395, 191] width 736 height 37
checkbox input "true"
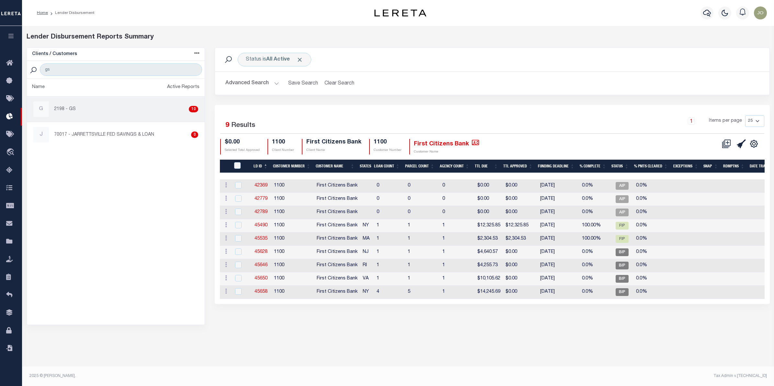
click at [121, 113] on div "G 2198 - GS 10" at bounding box center [115, 109] width 165 height 16
checkbox input "true"
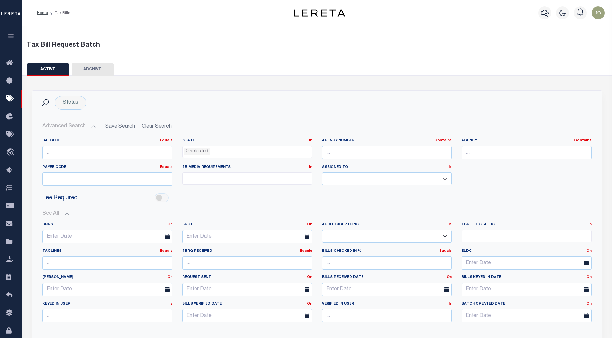
select select
click at [287, 39] on div "Tax Bill Request Batch" at bounding box center [317, 44] width 596 height 23
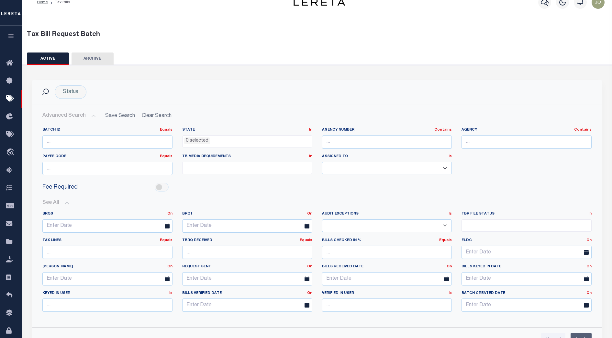
scroll to position [5, 0]
